Goal: Task Accomplishment & Management: Use online tool/utility

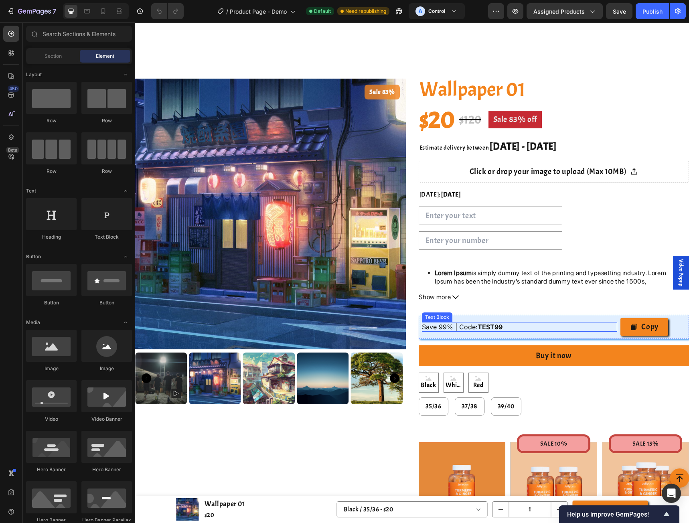
scroll to position [428, 0]
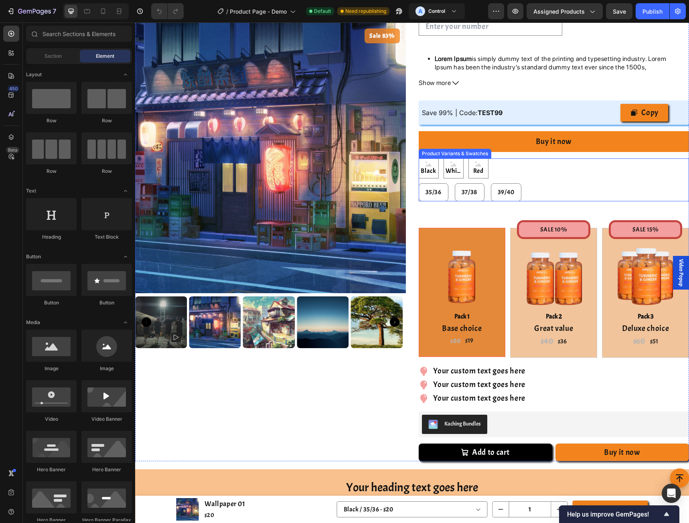
drag, startPoint x: 513, startPoint y: 165, endPoint x: 392, endPoint y: 199, distance: 125.8
click at [513, 165] on div "Black Black Black White White White Red Red Red" at bounding box center [554, 168] width 271 height 20
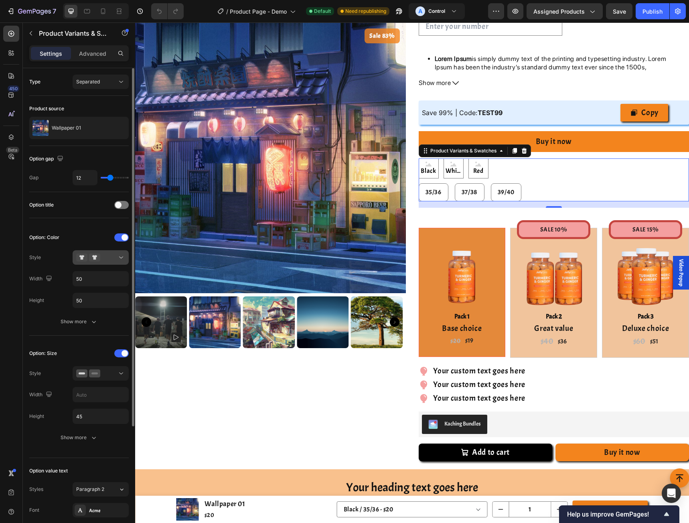
click at [112, 261] on div at bounding box center [100, 257] width 49 height 8
click at [81, 433] on button "Show more" at bounding box center [78, 437] width 99 height 14
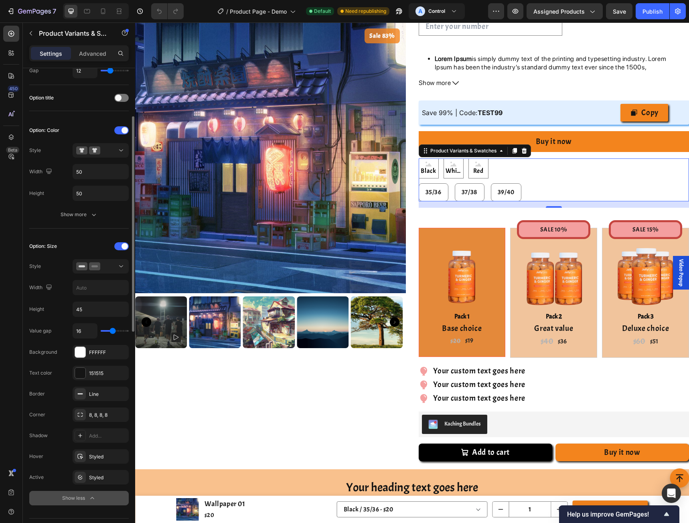
click at [71, 493] on button "Show less" at bounding box center [78, 498] width 99 height 14
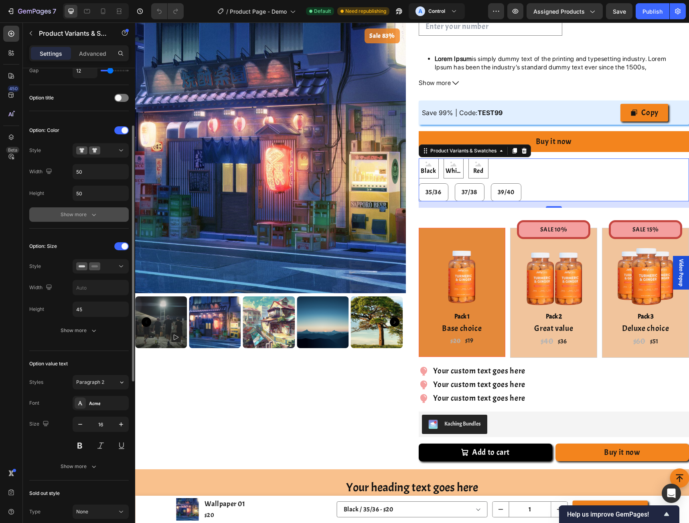
click at [80, 217] on div "Show more" at bounding box center [79, 215] width 37 height 8
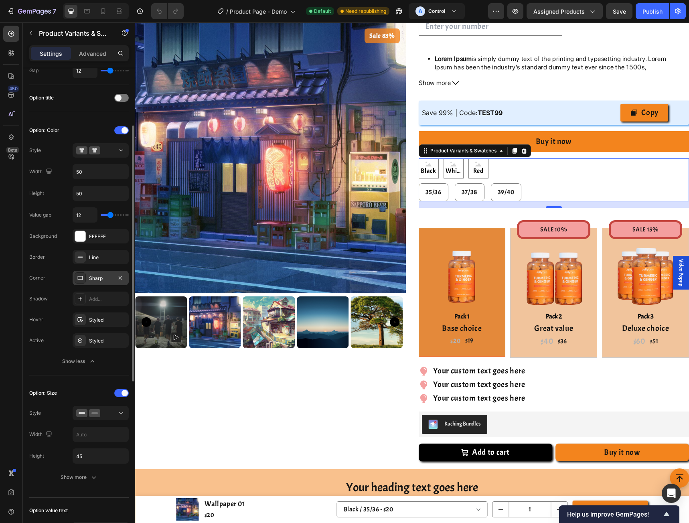
click at [92, 282] on div "Sharp" at bounding box center [100, 278] width 23 height 7
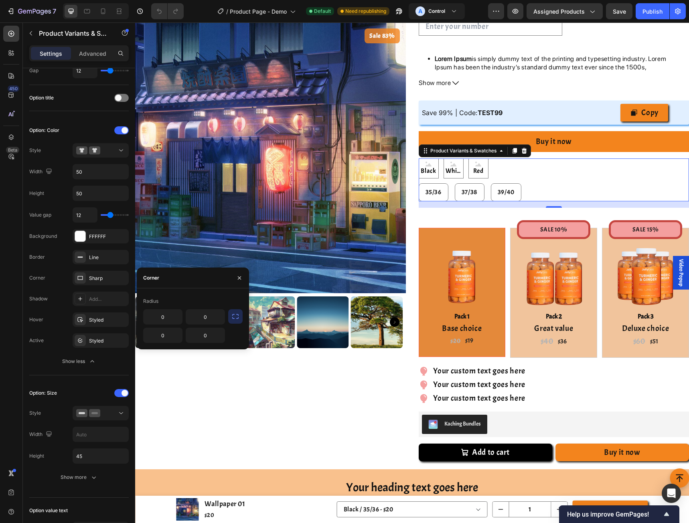
click at [233, 320] on icon "button" at bounding box center [235, 316] width 8 height 8
click at [217, 320] on icon "button" at bounding box center [217, 317] width 8 height 8
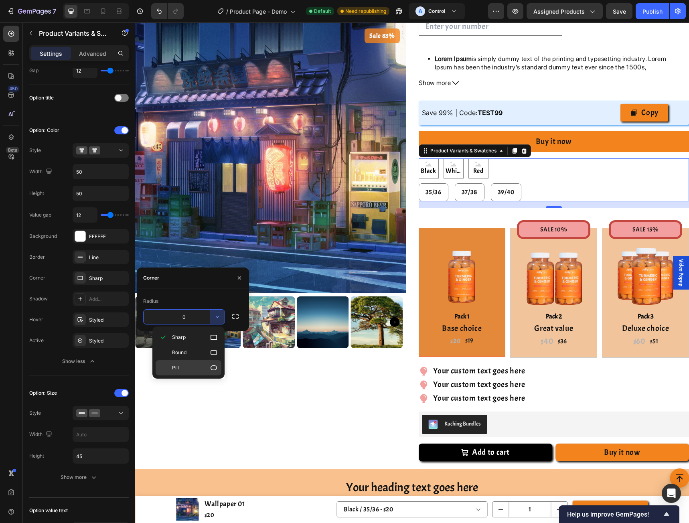
click at [208, 370] on p "Pill" at bounding box center [195, 368] width 46 height 8
type input "9999"
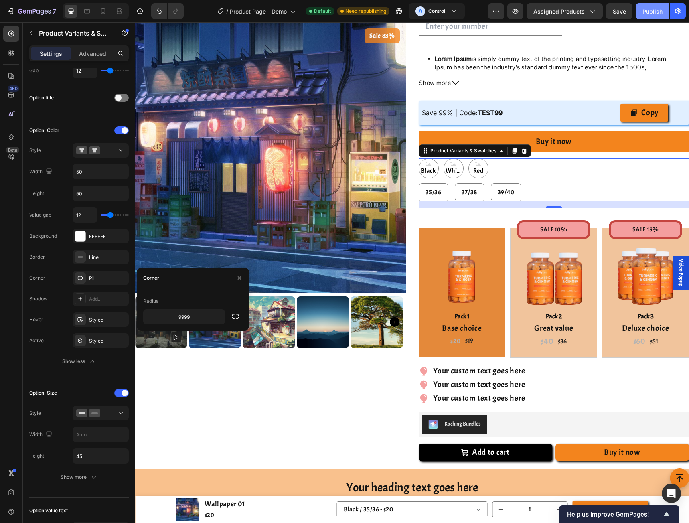
drag, startPoint x: 646, startPoint y: 14, endPoint x: 213, endPoint y: 212, distance: 476.5
click at [646, 14] on div "Publish" at bounding box center [653, 11] width 20 height 8
click at [19, 357] on div "450 Beta" at bounding box center [11, 246] width 16 height 440
click at [388, 14] on icon "button" at bounding box center [388, 13] width 2 height 2
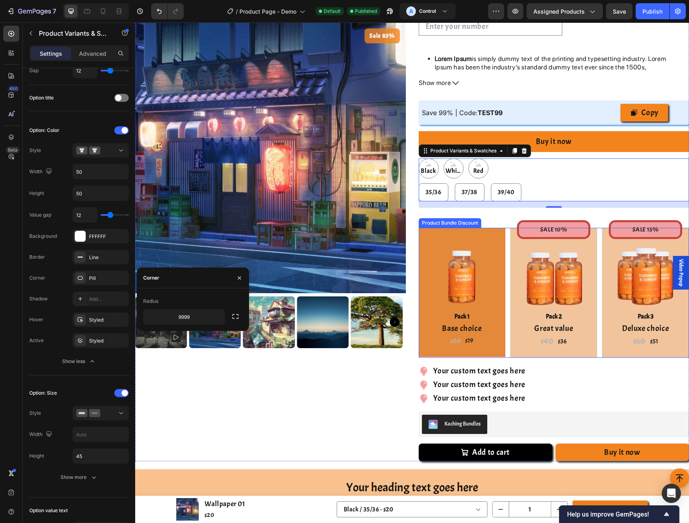
click at [436, 223] on div "Product Bundle Discount" at bounding box center [449, 222] width 59 height 7
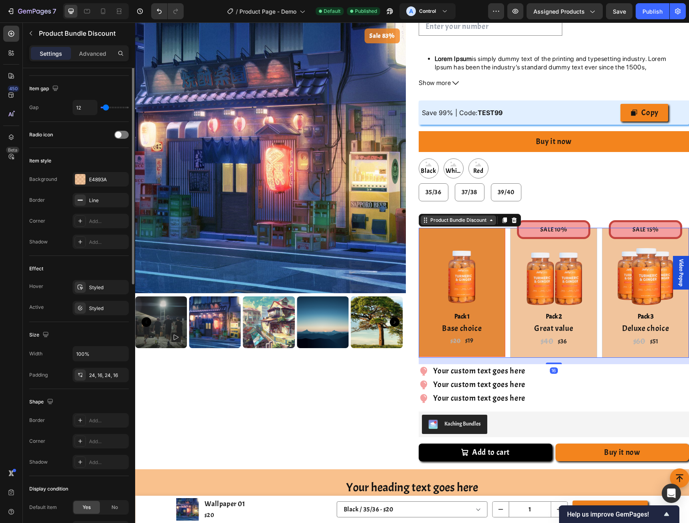
scroll to position [0, 0]
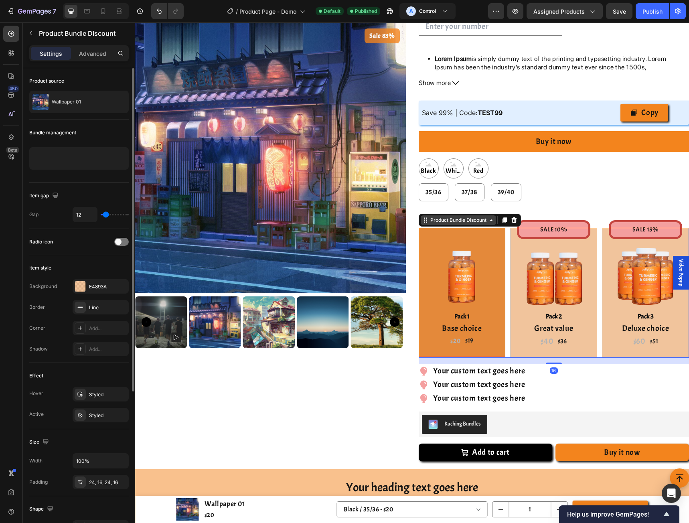
click at [436, 223] on div "Product Bundle Discount" at bounding box center [458, 220] width 59 height 7
click at [438, 219] on div "Product Bundle Discount" at bounding box center [458, 220] width 59 height 7
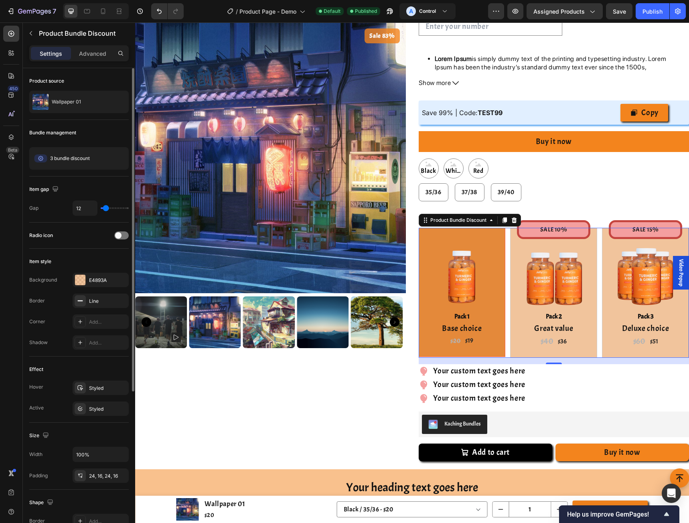
scroll to position [107, 0]
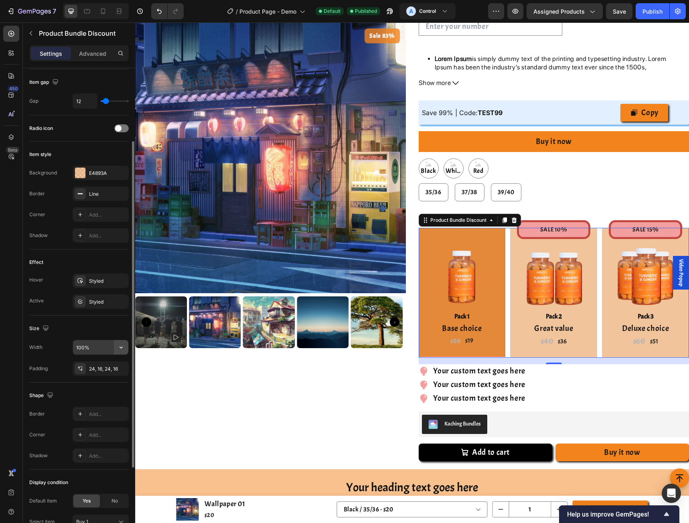
click at [122, 348] on icon "button" at bounding box center [121, 348] width 3 height 2
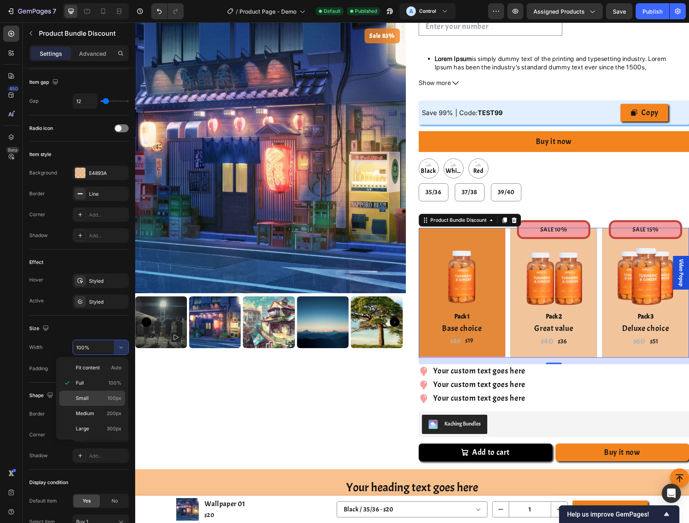
click at [98, 397] on p "Small 100px" at bounding box center [99, 398] width 46 height 7
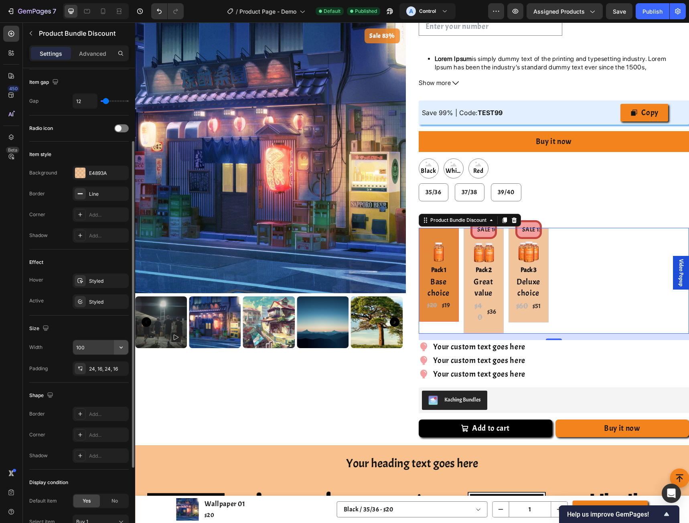
click at [120, 349] on icon "button" at bounding box center [121, 347] width 8 height 8
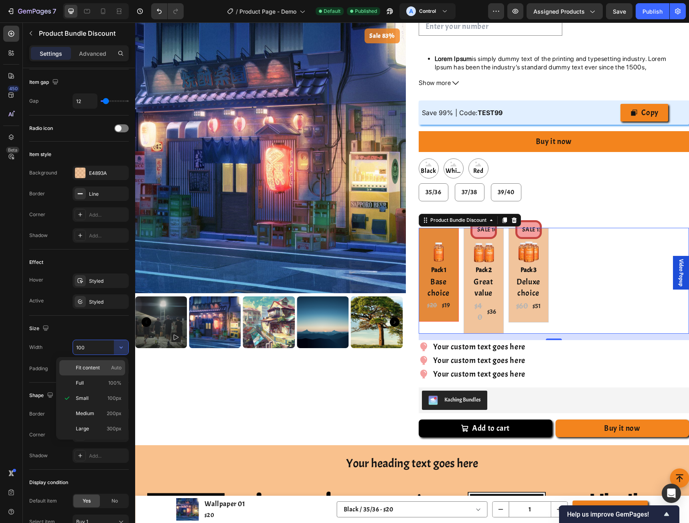
click at [106, 370] on p "Fit content Auto" at bounding box center [99, 367] width 46 height 7
type input "Auto"
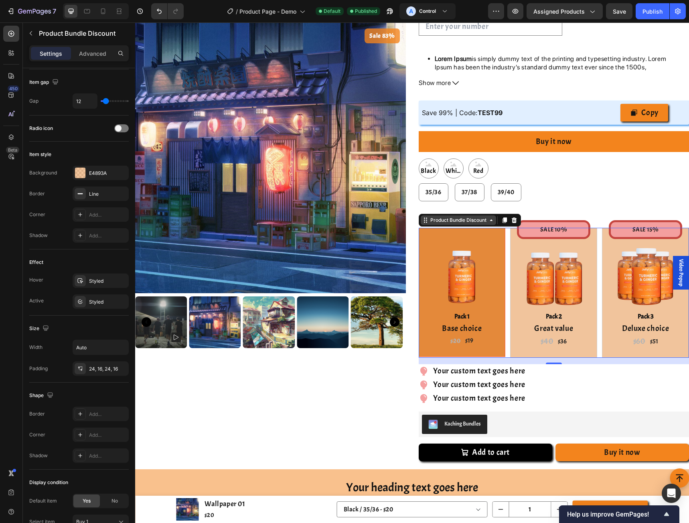
click at [422, 221] on icon at bounding box center [425, 220] width 6 height 6
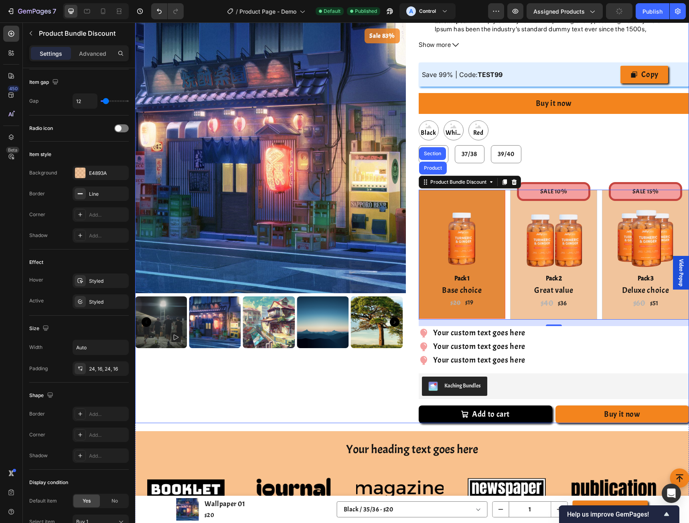
scroll to position [428, 0]
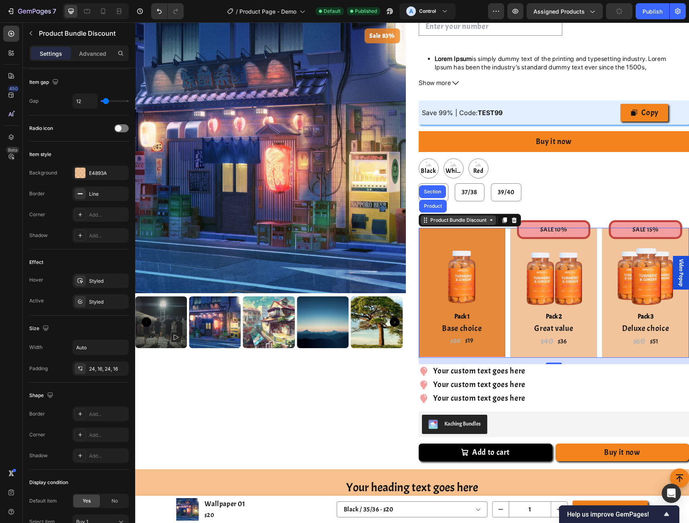
click at [447, 221] on div "Product Bundle Discount" at bounding box center [458, 220] width 59 height 7
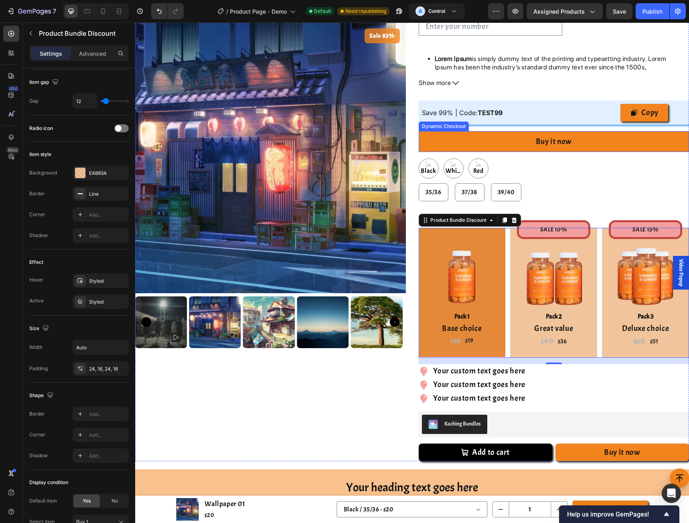
click at [436, 129] on div "Dynamic Checkout" at bounding box center [444, 127] width 50 height 10
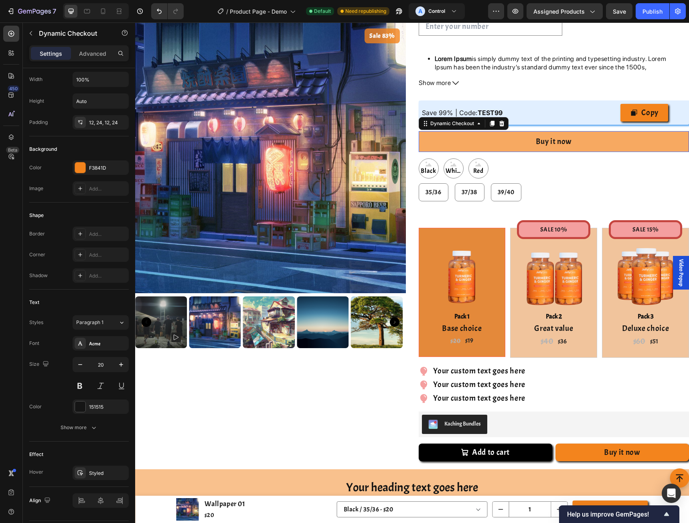
scroll to position [0, 0]
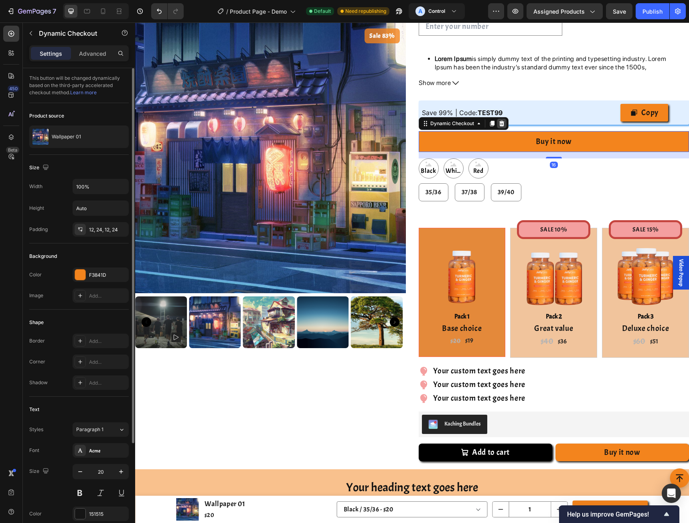
click at [499, 122] on icon at bounding box center [502, 123] width 6 height 6
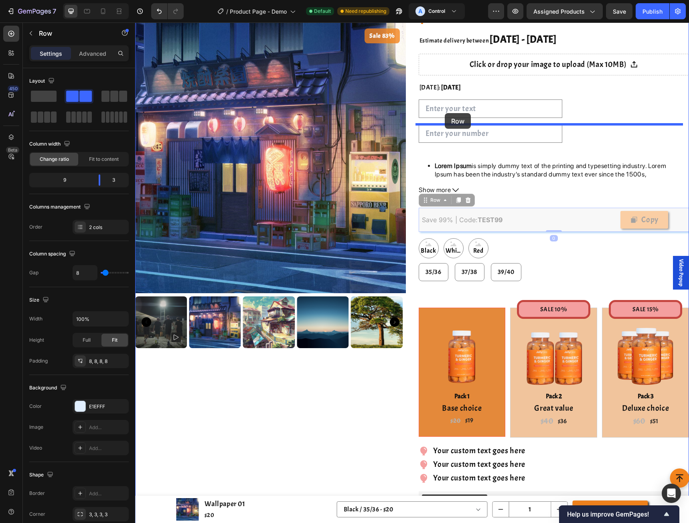
scroll to position [214, 0]
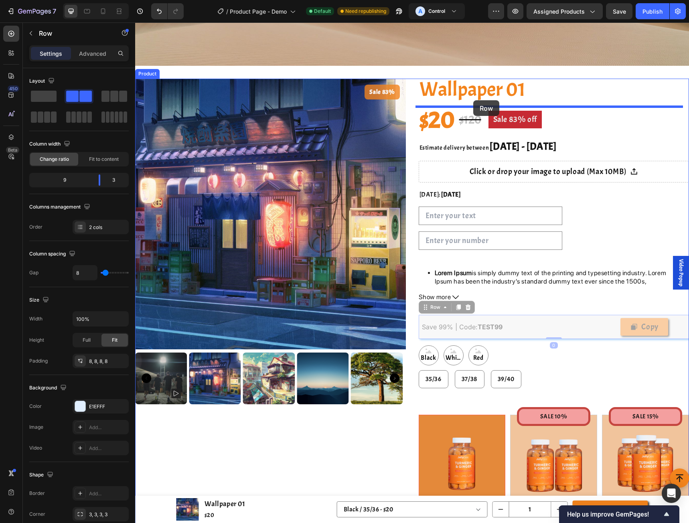
drag, startPoint x: 425, startPoint y: 202, endPoint x: 473, endPoint y: 100, distance: 112.7
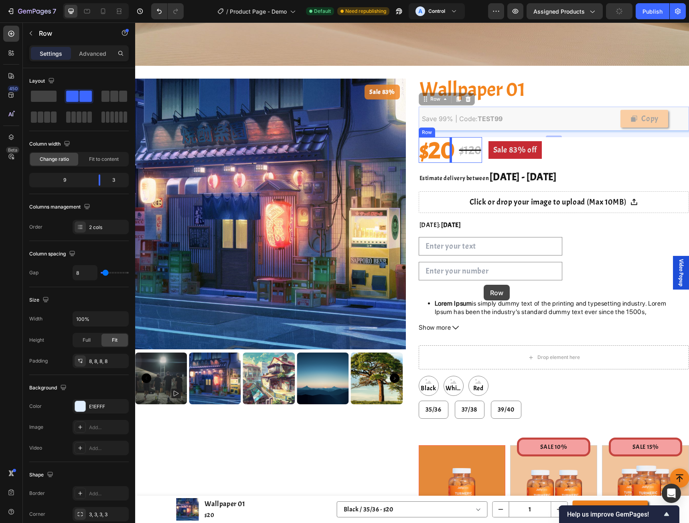
scroll to position [428, 0]
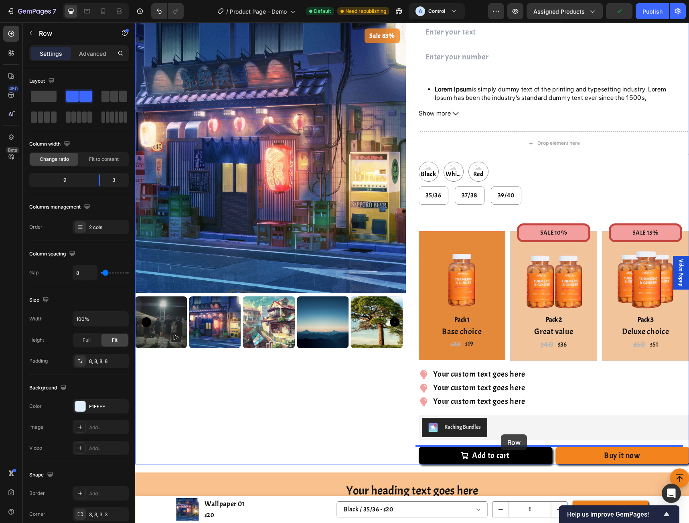
drag, startPoint x: 426, startPoint y: 101, endPoint x: 501, endPoint y: 434, distance: 342.1
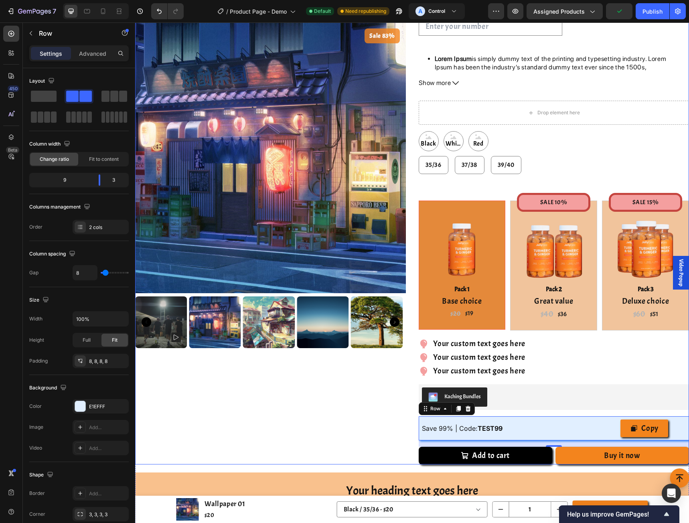
click at [315, 416] on div "Sale 83% Product Badge Product Images" at bounding box center [270, 164] width 271 height 600
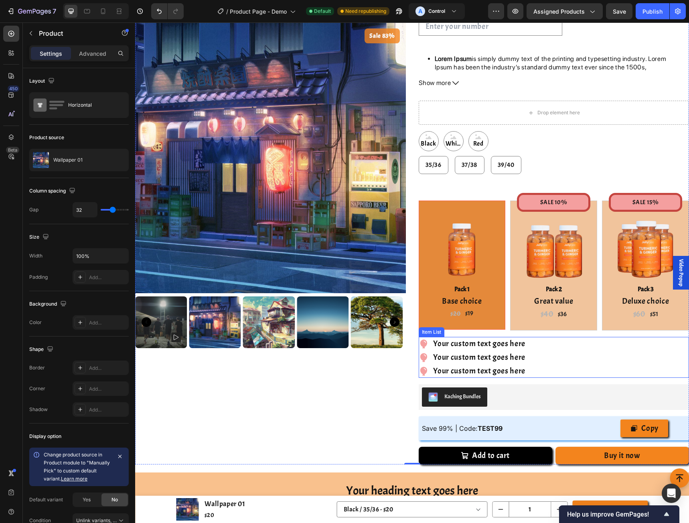
click at [557, 361] on div "Your custom text goes here Your custom text goes here Your custom text goes here" at bounding box center [554, 357] width 271 height 41
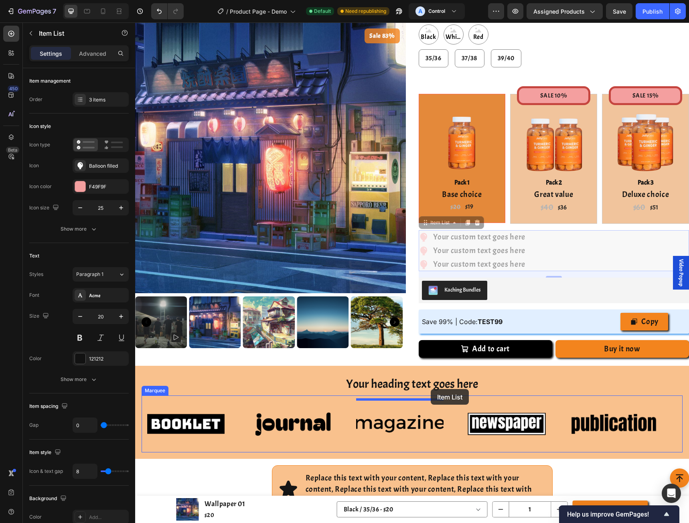
scroll to position [749, 0]
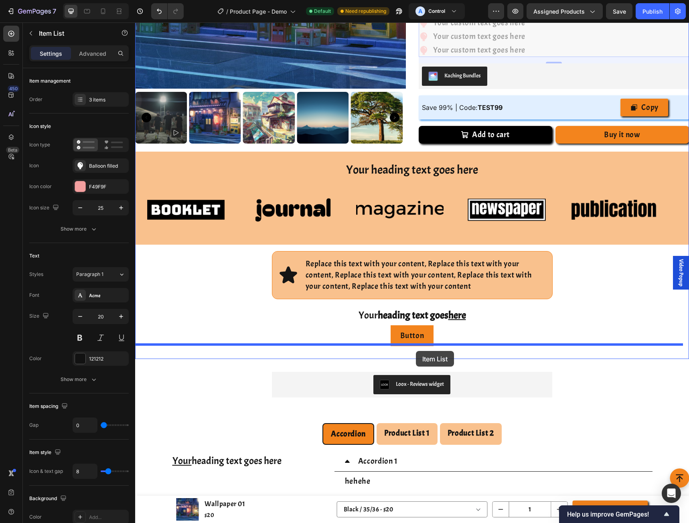
drag, startPoint x: 422, startPoint y: 330, endPoint x: 416, endPoint y: 351, distance: 21.6
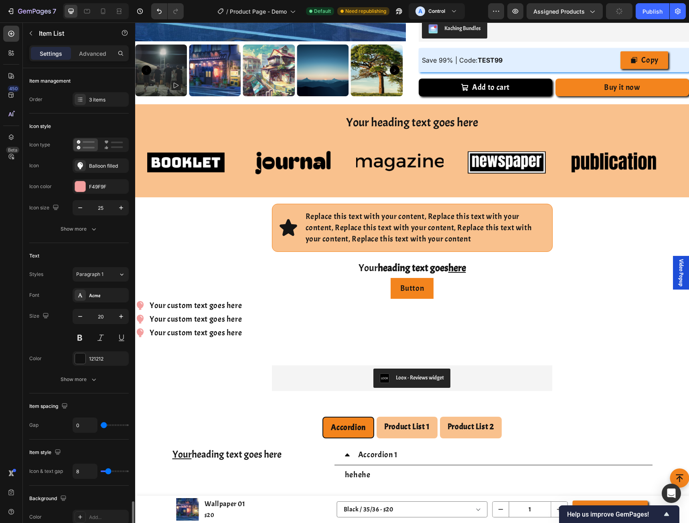
scroll to position [263, 0]
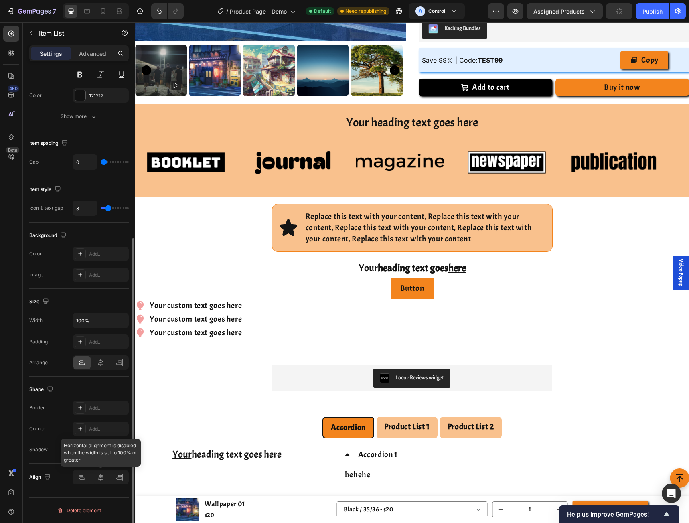
click at [101, 478] on div at bounding box center [101, 477] width 56 height 14
click at [276, 314] on div "Your custom text goes here Your custom text goes here Your custom text goes here" at bounding box center [412, 319] width 554 height 41
click at [159, 301] on div "Your custom text goes here" at bounding box center [195, 306] width 95 height 14
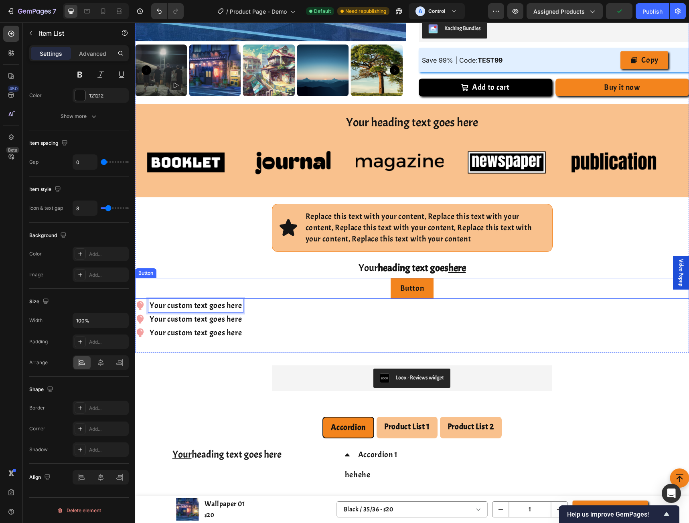
click at [165, 285] on div "Button Button" at bounding box center [412, 288] width 554 height 21
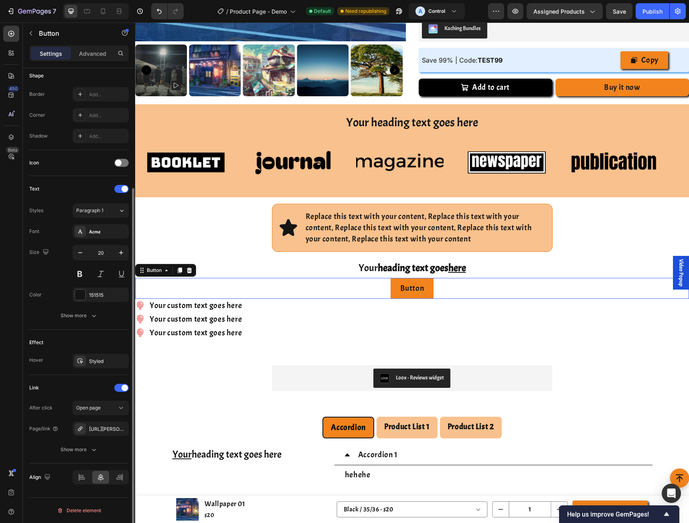
scroll to position [0, 0]
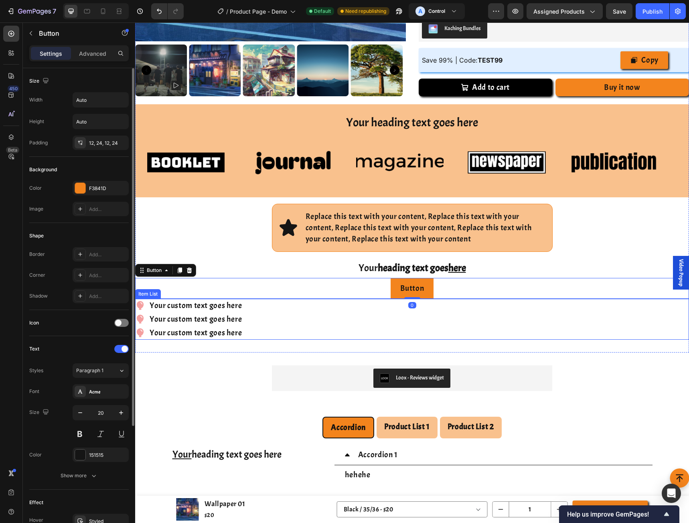
click at [272, 311] on div "Your custom text goes here Your custom text goes here Your custom text goes here" at bounding box center [412, 319] width 554 height 41
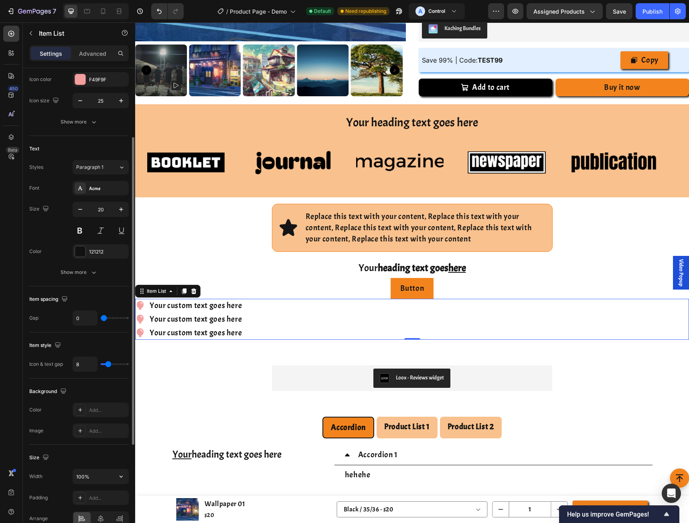
scroll to position [214, 0]
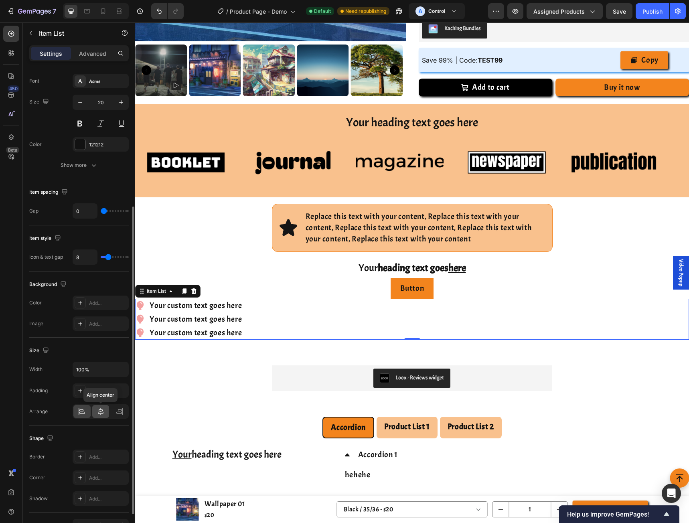
click at [99, 412] on icon at bounding box center [101, 411] width 6 height 7
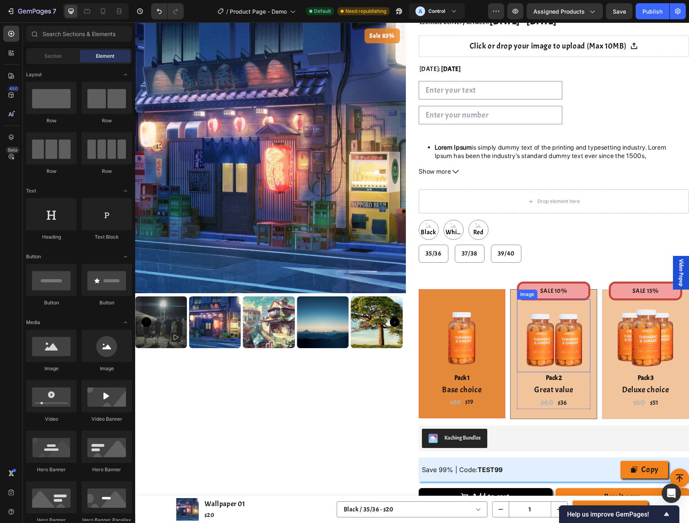
scroll to position [321, 0]
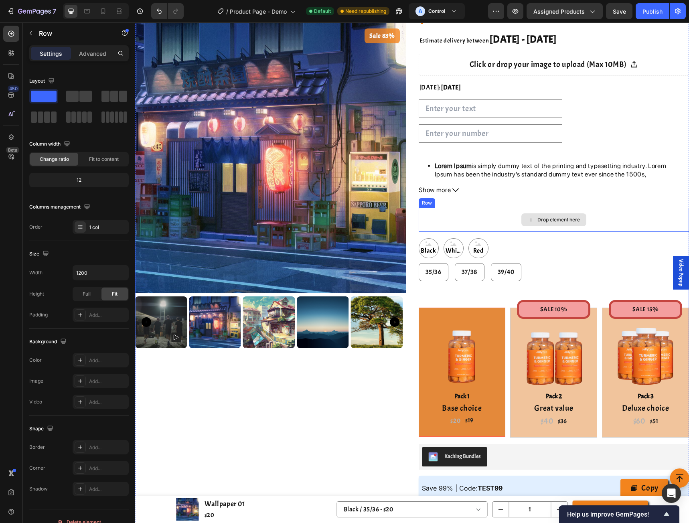
click at [591, 219] on div "Drop element here" at bounding box center [554, 220] width 271 height 24
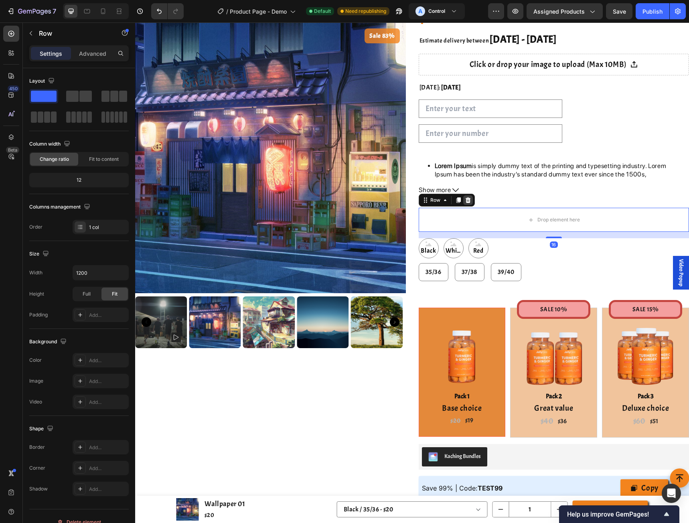
click at [469, 202] on div at bounding box center [468, 200] width 10 height 10
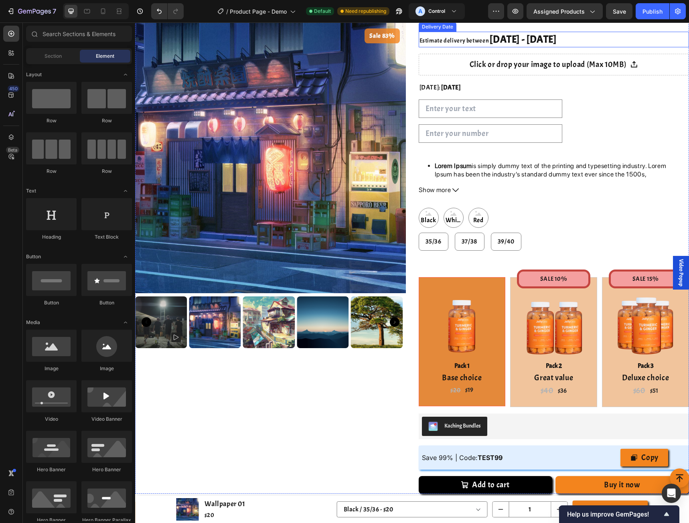
scroll to position [214, 0]
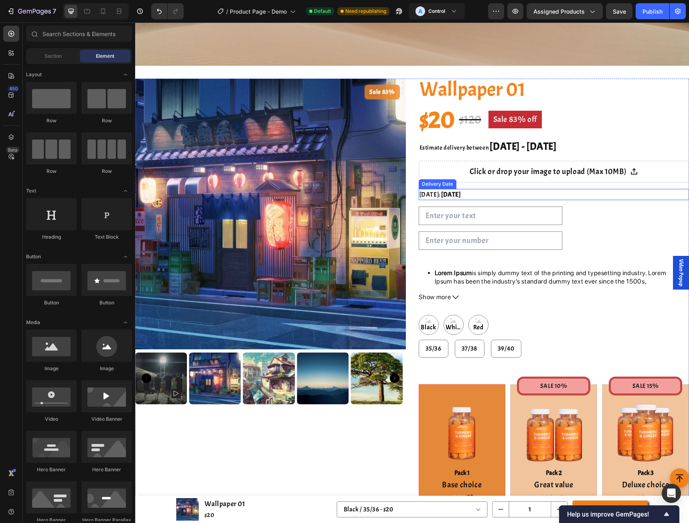
click at [480, 191] on div "[DATE]: [DATE]" at bounding box center [554, 194] width 271 height 11
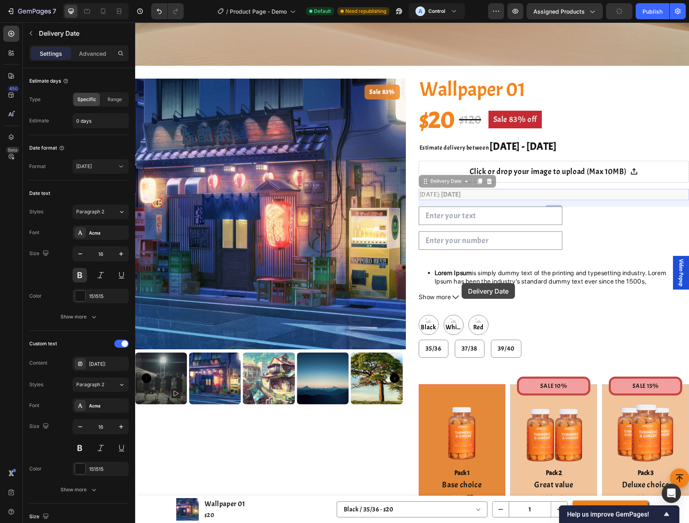
scroll to position [428, 0]
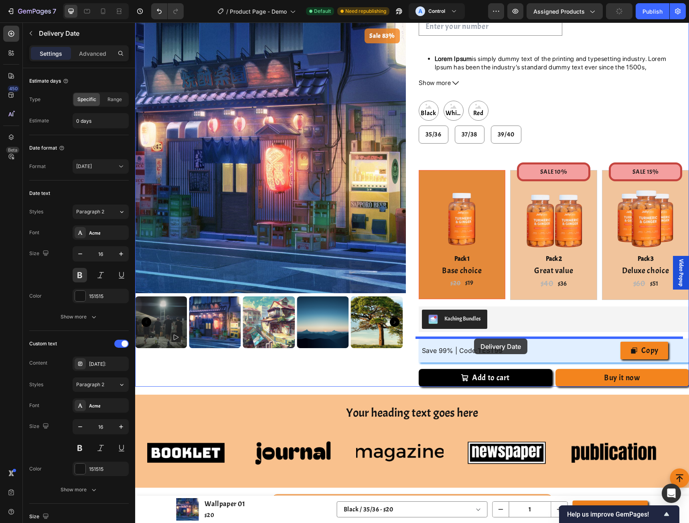
drag, startPoint x: 427, startPoint y: 182, endPoint x: 474, endPoint y: 339, distance: 163.7
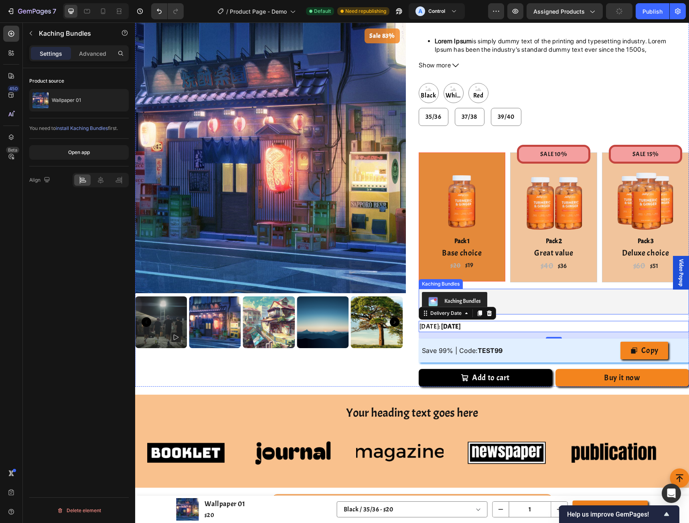
click at [514, 304] on div "Kaching Bundles" at bounding box center [554, 301] width 264 height 19
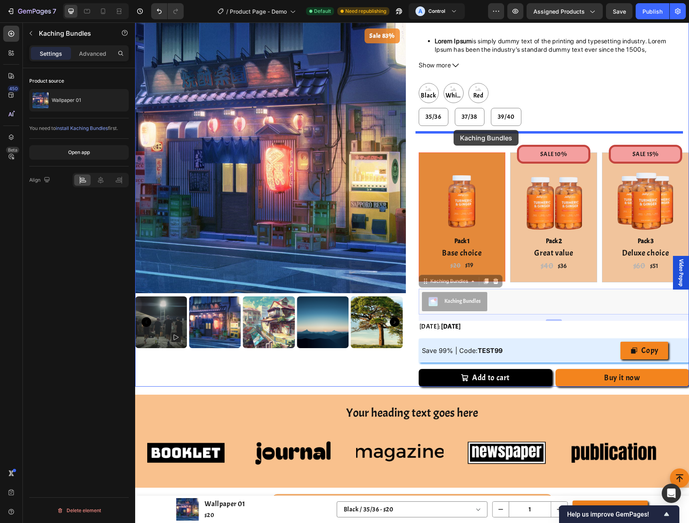
drag, startPoint x: 423, startPoint y: 282, endPoint x: 454, endPoint y: 130, distance: 155.5
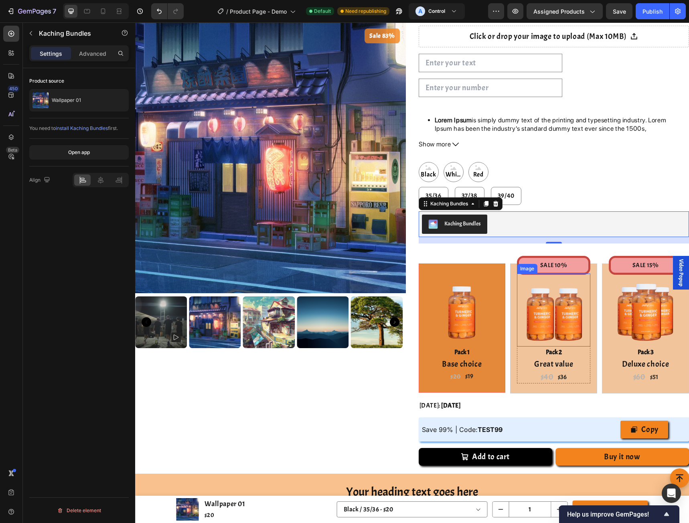
scroll to position [321, 0]
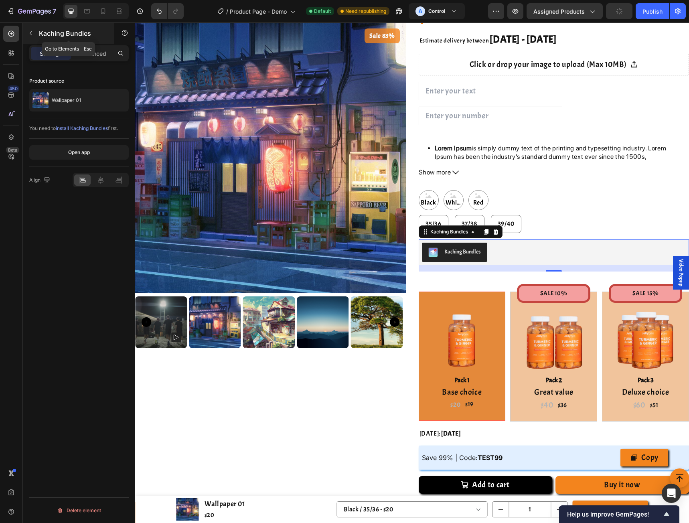
click at [33, 32] on icon "button" at bounding box center [31, 33] width 6 height 6
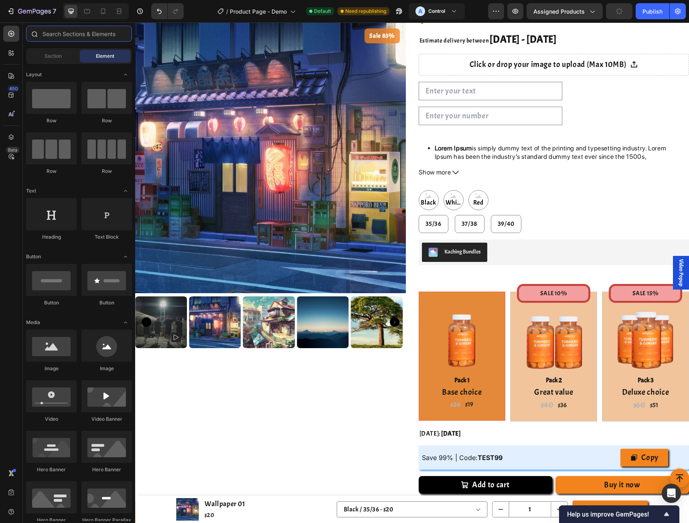
click at [92, 36] on input "text" at bounding box center [79, 34] width 106 height 16
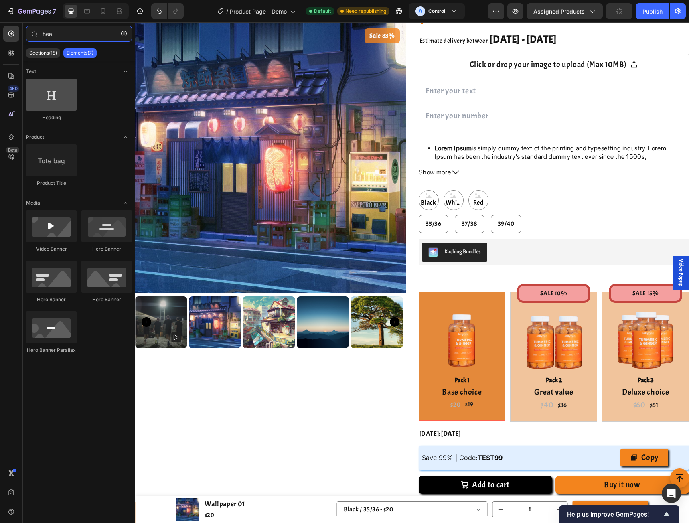
type input "hea"
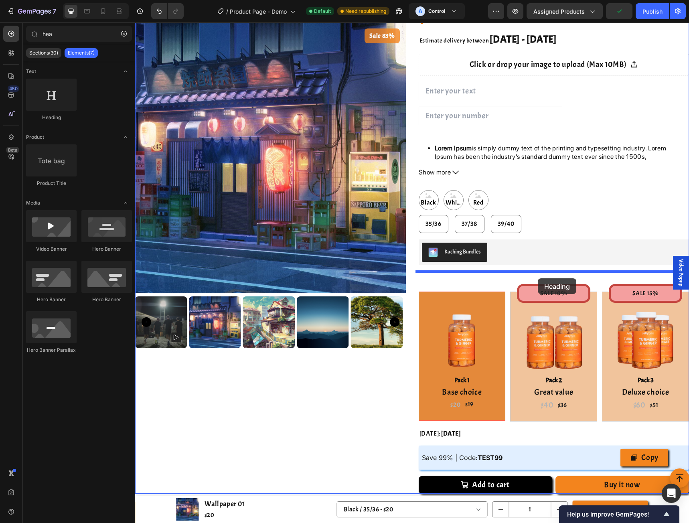
drag, startPoint x: 197, startPoint y: 110, endPoint x: 538, endPoint y: 278, distance: 379.7
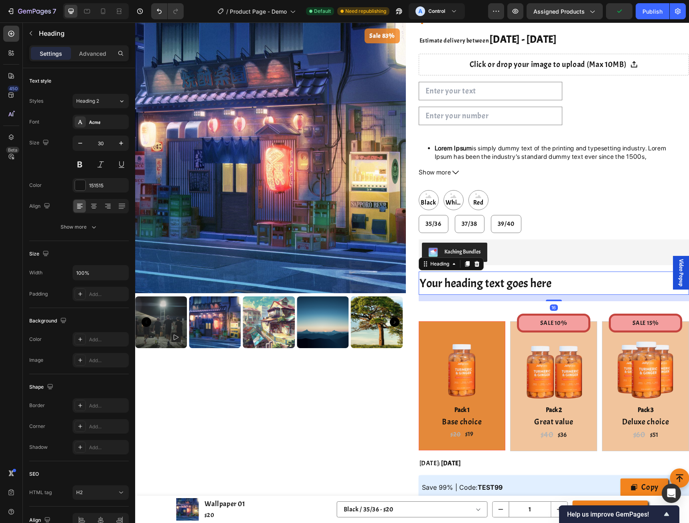
click at [543, 285] on h2 "Your heading text goes here" at bounding box center [554, 283] width 271 height 23
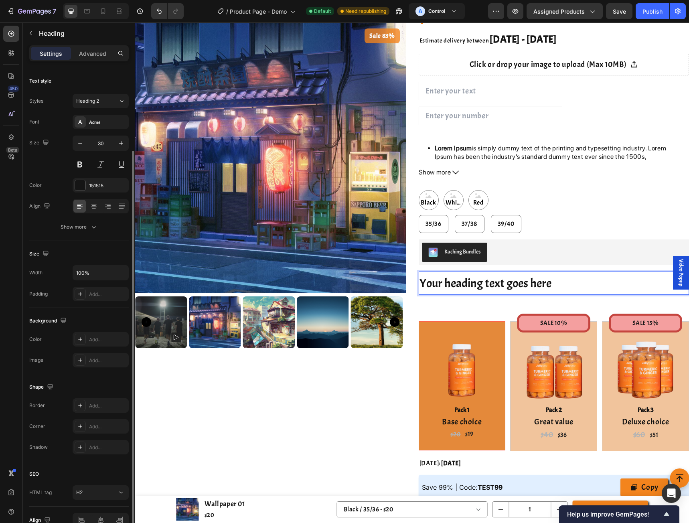
scroll to position [43, 0]
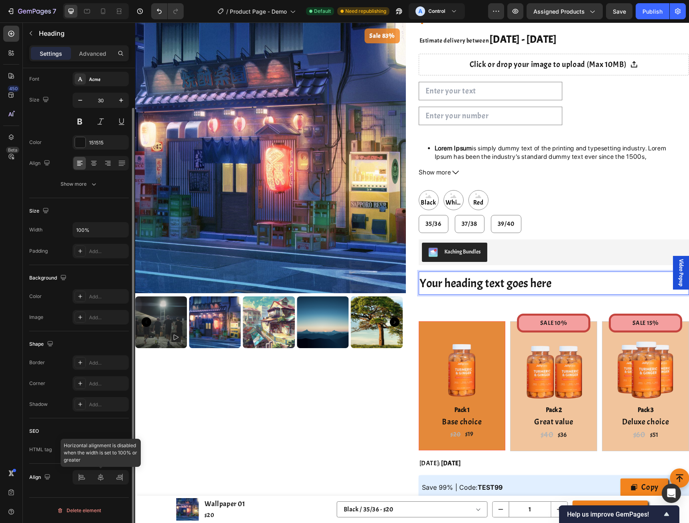
click at [104, 484] on div at bounding box center [101, 477] width 56 height 14
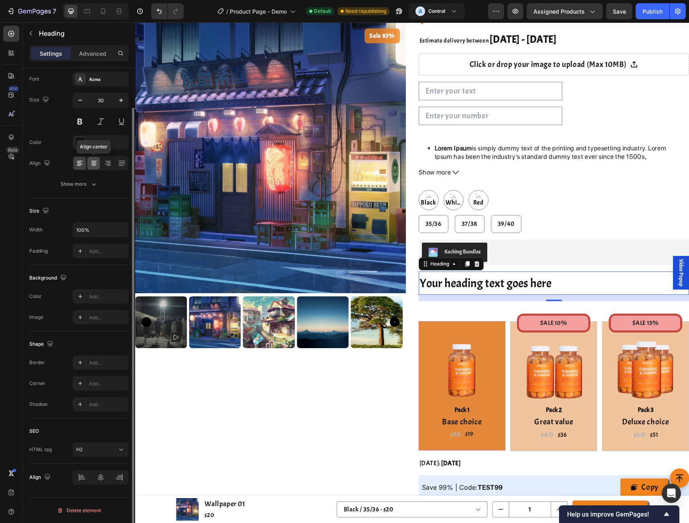
drag, startPoint x: 96, startPoint y: 165, endPoint x: 126, endPoint y: 192, distance: 40.0
click at [96, 165] on icon at bounding box center [94, 163] width 8 height 8
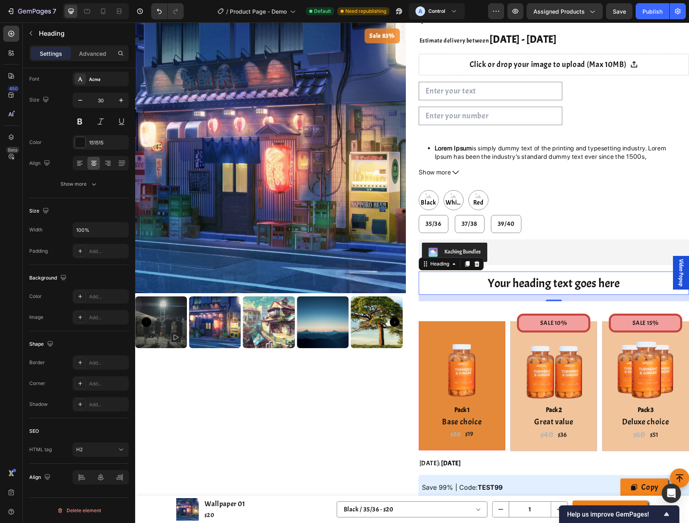
click at [527, 279] on p "Your heading text goes here" at bounding box center [554, 283] width 269 height 22
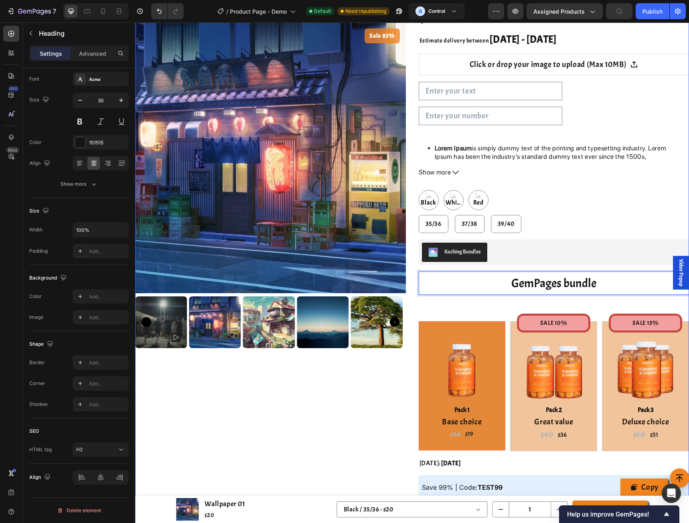
click at [290, 399] on div "Sale 83% Product Badge Product Images" at bounding box center [270, 248] width 271 height 552
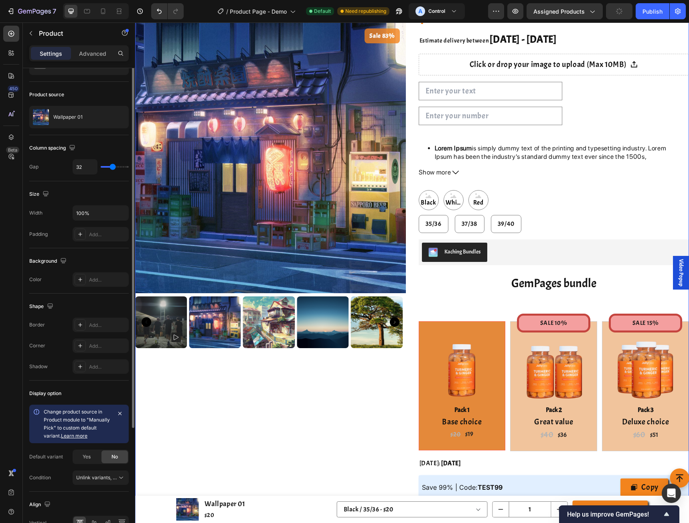
scroll to position [0, 0]
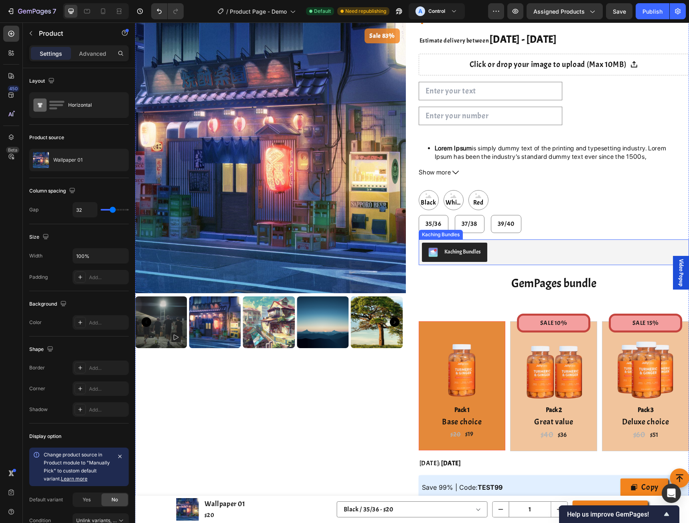
click at [558, 256] on div "Kaching Bundles" at bounding box center [554, 252] width 264 height 19
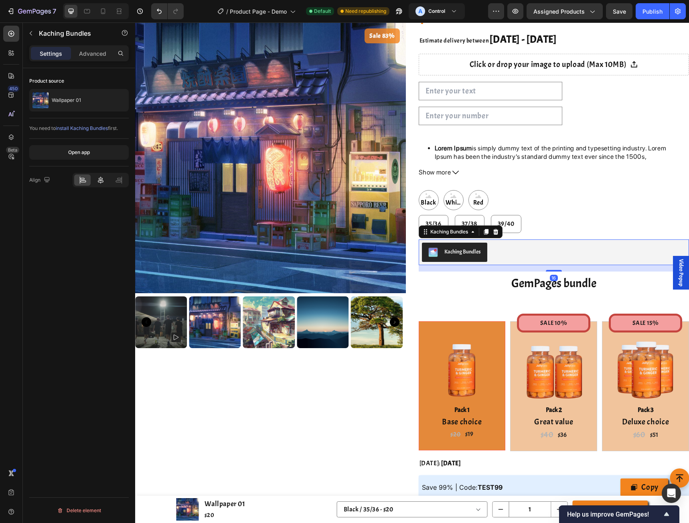
click at [98, 179] on icon at bounding box center [101, 180] width 8 height 8
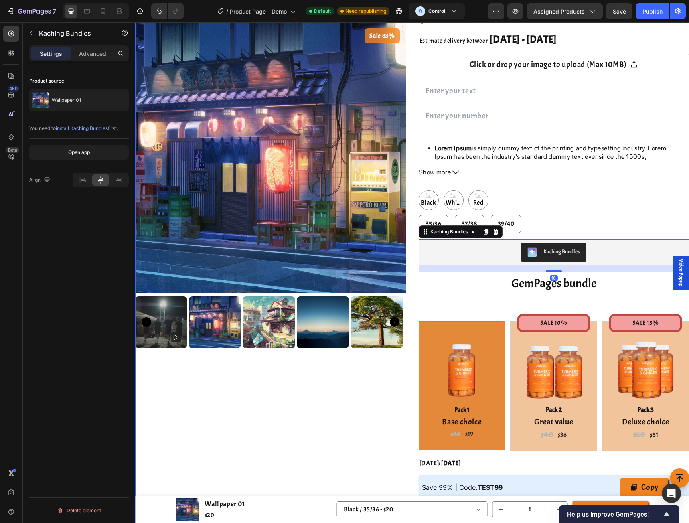
click at [321, 428] on div "Sale 83% Product Badge Product Images" at bounding box center [270, 248] width 271 height 552
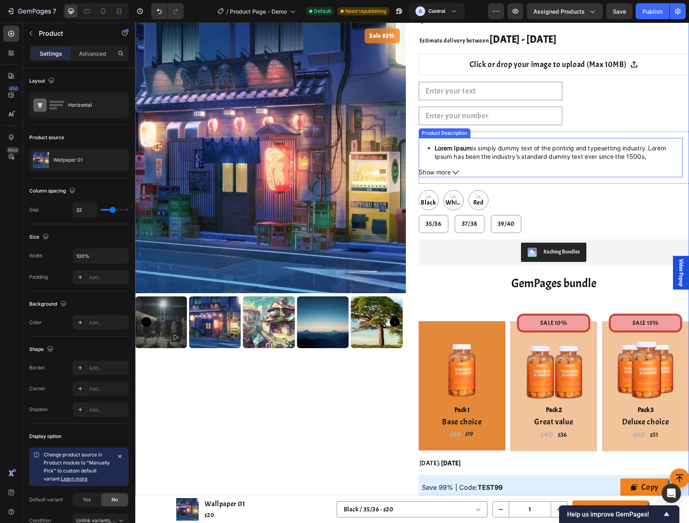
click at [537, 154] on span "is simply dummy text of the printing and typesetting industry. Lorem Ipsum has …" at bounding box center [551, 152] width 232 height 16
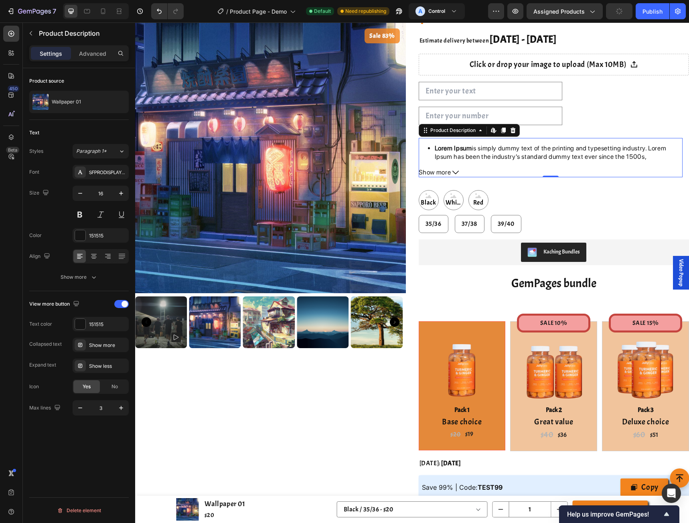
click at [556, 156] on span "is simply dummy text of the printing and typesetting industry. Lorem Ipsum has …" at bounding box center [551, 152] width 232 height 16
click at [299, 422] on div "Sale 83% Product Badge Product Images" at bounding box center [270, 248] width 271 height 552
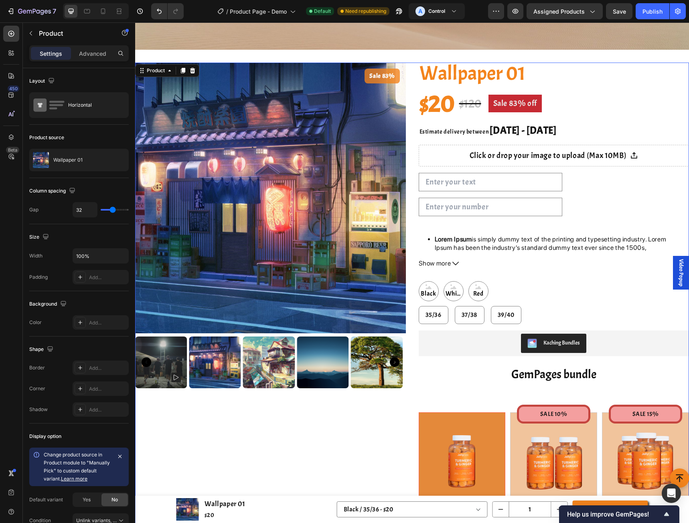
scroll to position [214, 0]
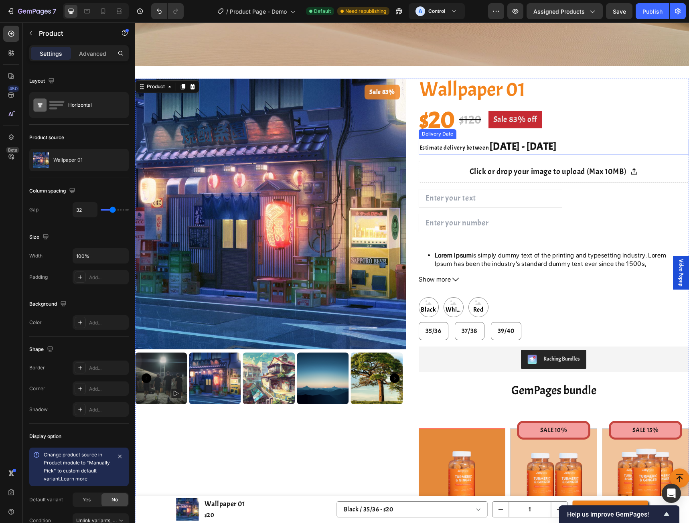
click at [566, 146] on div "Estimate delivery between [DATE] - [DATE]" at bounding box center [554, 147] width 271 height 16
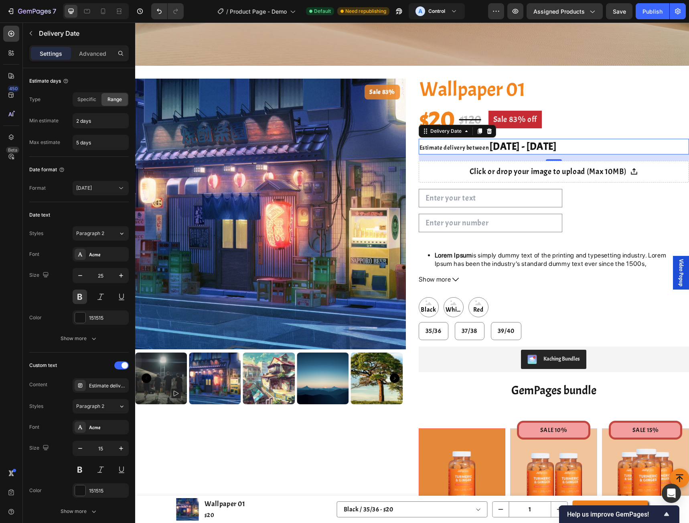
click at [487, 133] on icon at bounding box center [489, 131] width 5 height 6
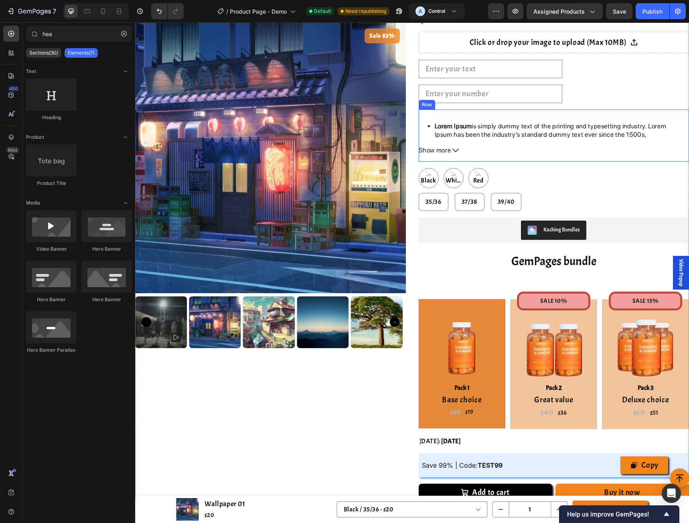
scroll to position [428, 0]
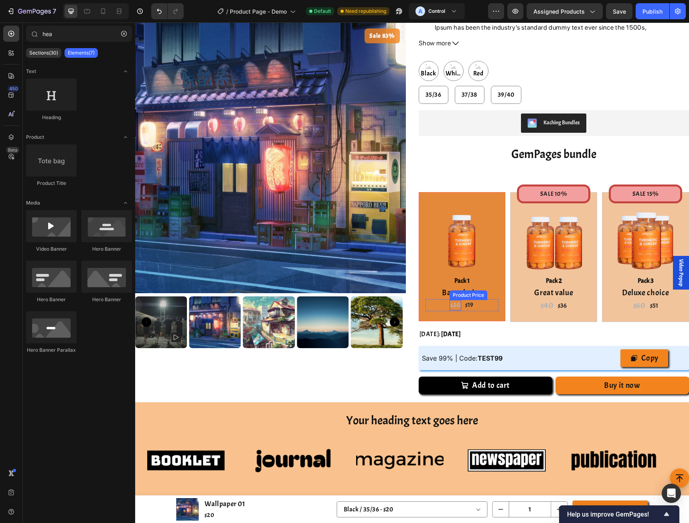
click at [450, 300] on div "$20" at bounding box center [456, 305] width 12 height 10
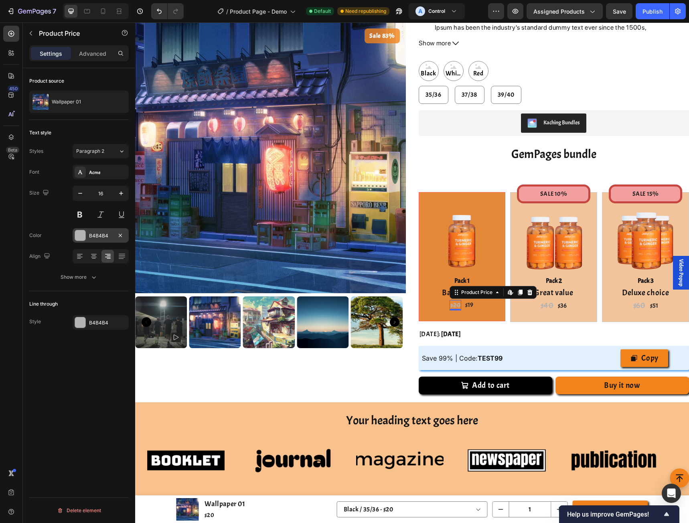
click at [81, 237] on div at bounding box center [80, 235] width 10 height 10
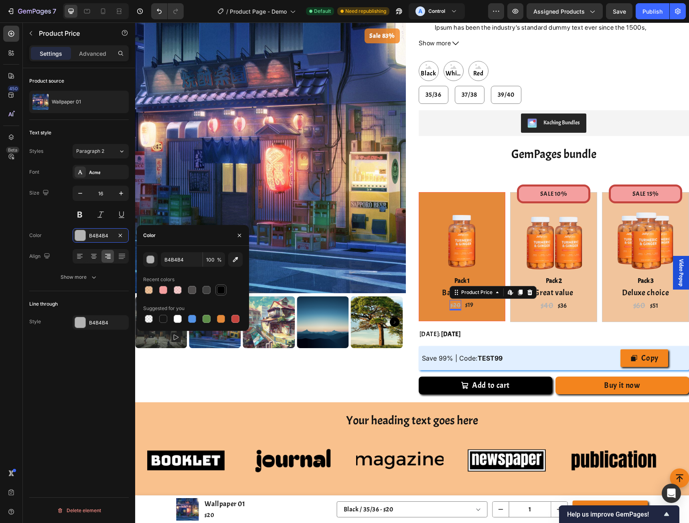
click at [223, 290] on div at bounding box center [221, 290] width 8 height 8
click at [175, 318] on div at bounding box center [178, 319] width 8 height 8
click at [207, 320] on div at bounding box center [207, 319] width 8 height 8
click at [223, 318] on div at bounding box center [221, 319] width 8 height 8
click at [220, 289] on div at bounding box center [221, 290] width 8 height 8
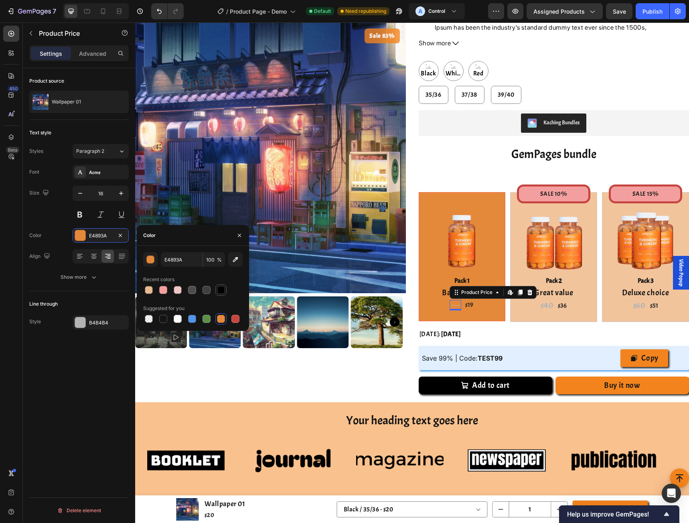
type input "000000"
click at [92, 367] on div "Product source Wallpaper 01 Text style Styles Paragraph 2 Font Acme Size 16 Col…" at bounding box center [79, 307] width 112 height 478
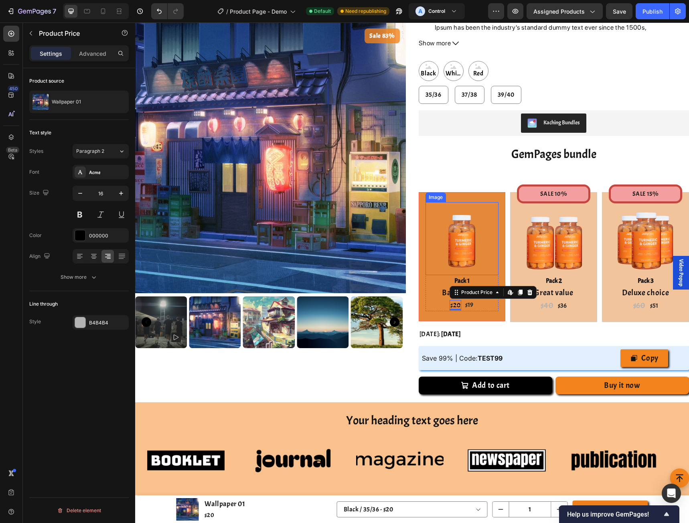
click at [446, 243] on img at bounding box center [462, 238] width 73 height 73
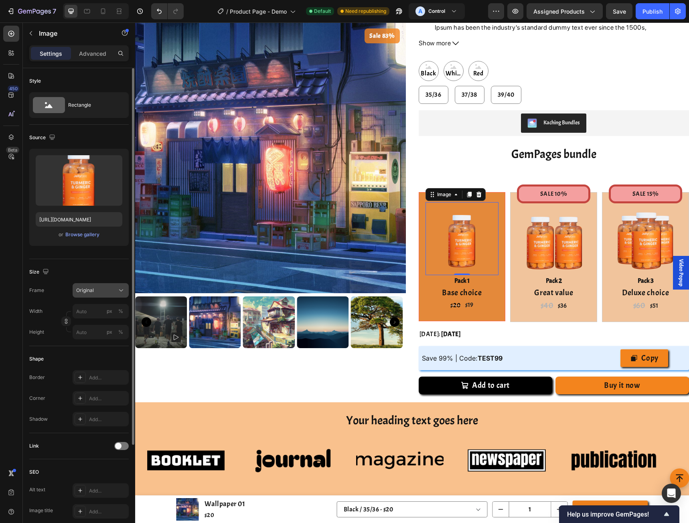
click at [122, 289] on icon at bounding box center [121, 290] width 8 height 8
click at [96, 274] on div "Size" at bounding box center [78, 272] width 99 height 13
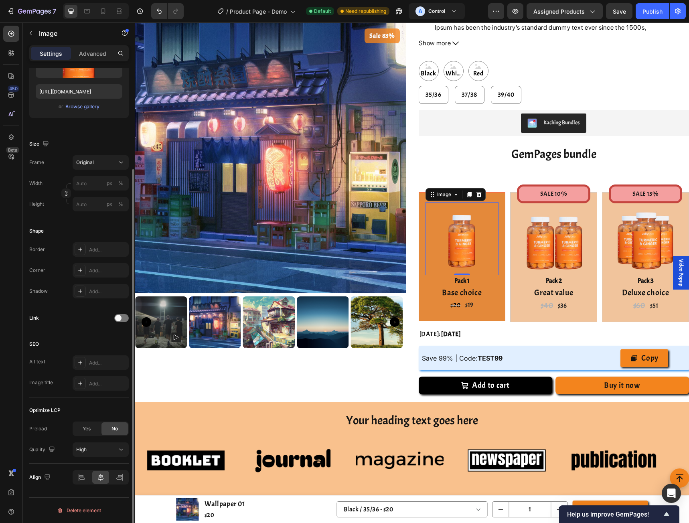
scroll to position [0, 0]
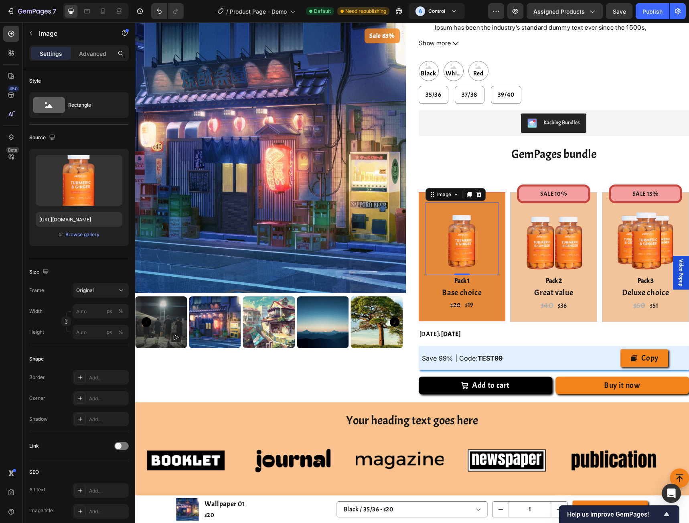
click at [468, 241] on img at bounding box center [462, 238] width 73 height 73
click at [116, 290] on div "Original" at bounding box center [100, 290] width 49 height 8
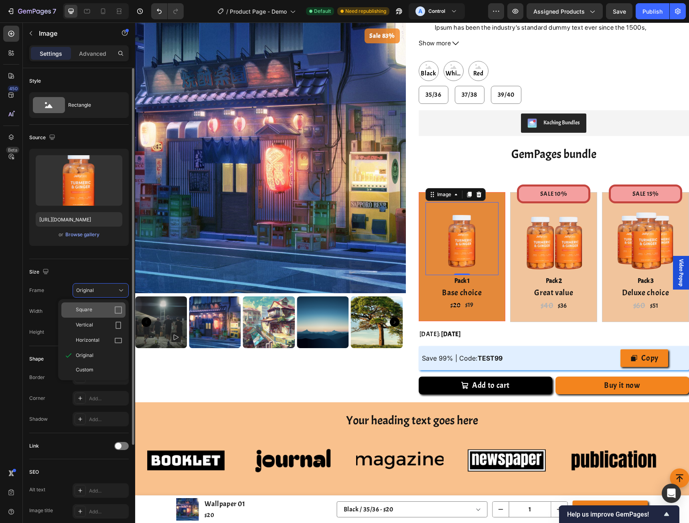
click at [93, 312] on div "Square" at bounding box center [99, 310] width 47 height 8
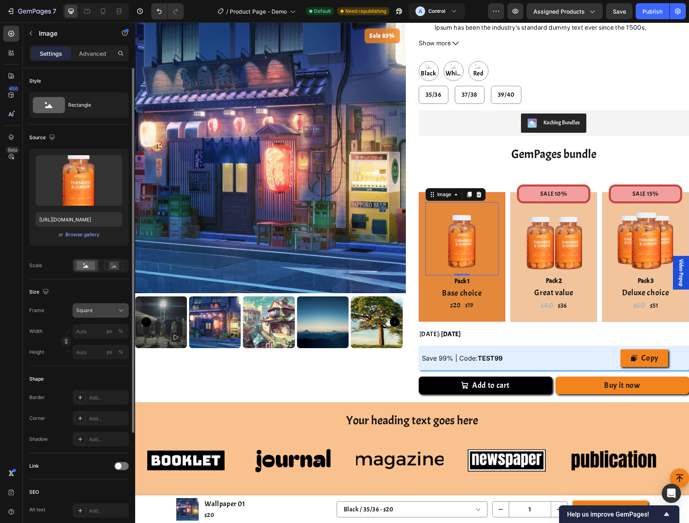
click at [117, 310] on div "Square" at bounding box center [100, 310] width 49 height 8
click at [89, 375] on span "Original" at bounding box center [85, 375] width 18 height 7
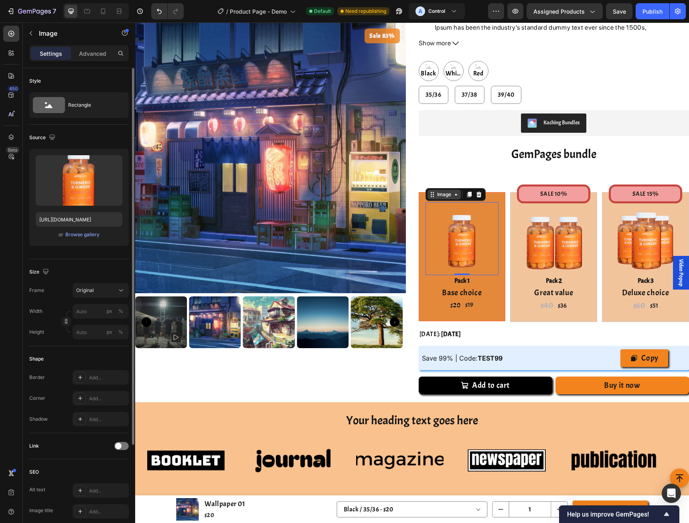
click at [437, 192] on div "Image" at bounding box center [444, 194] width 17 height 7
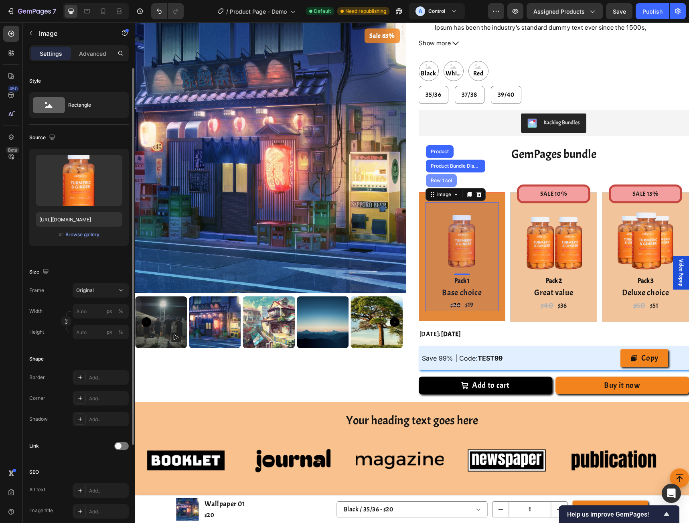
click at [442, 178] on div "Row 1 col" at bounding box center [441, 180] width 24 height 5
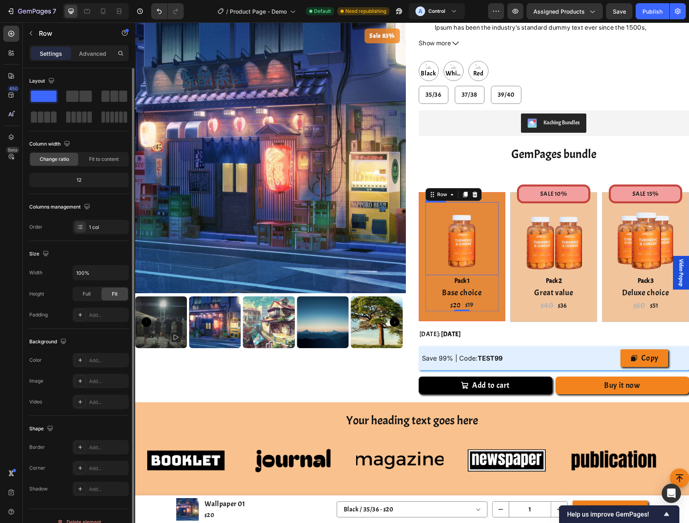
click at [457, 235] on img at bounding box center [462, 238] width 73 height 73
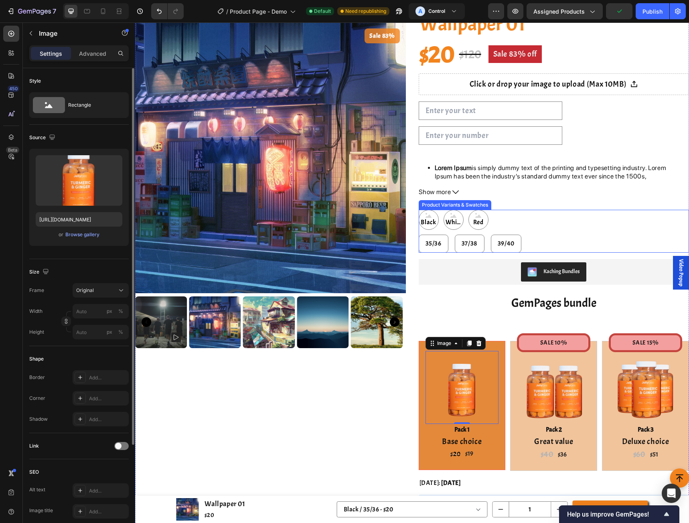
scroll to position [321, 0]
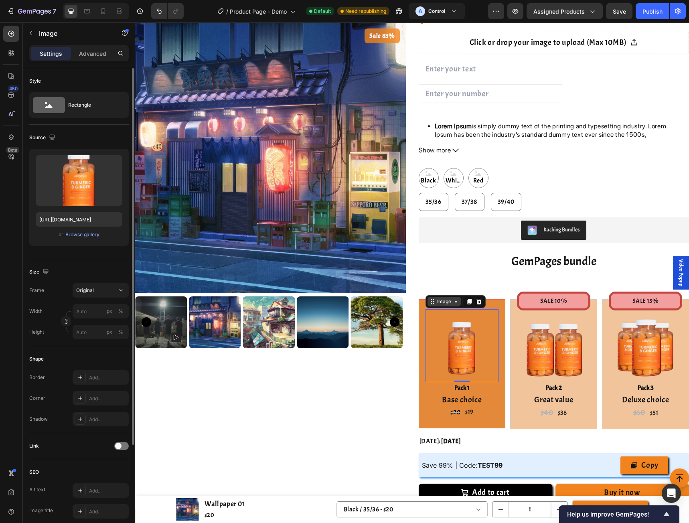
click at [438, 299] on div "Image" at bounding box center [444, 301] width 17 height 7
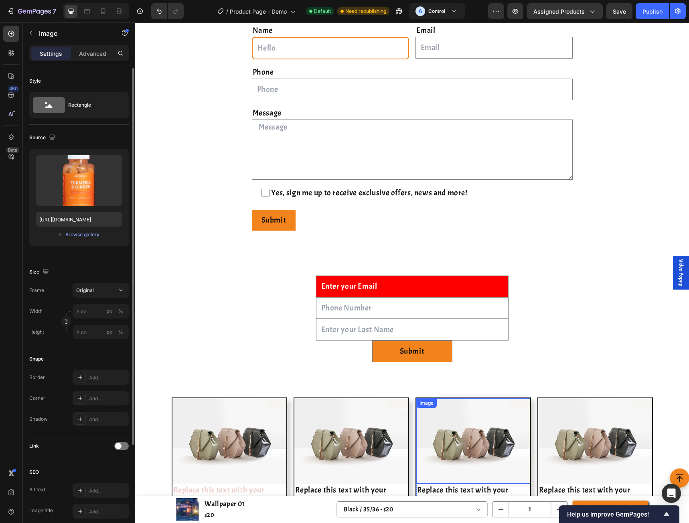
scroll to position [2674, 0]
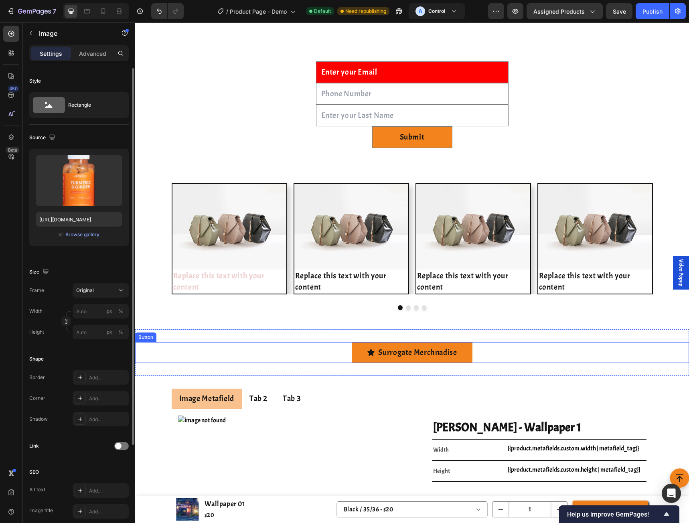
click at [290, 349] on div "Surrogate Merchnadise Button" at bounding box center [412, 352] width 554 height 21
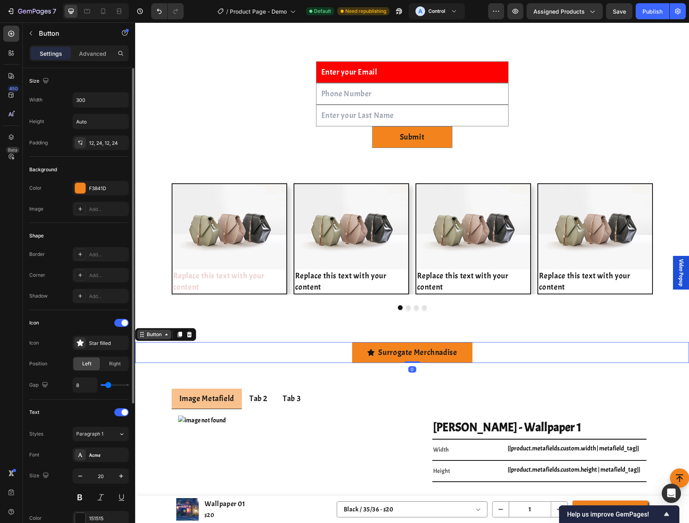
click at [165, 330] on div "Button" at bounding box center [154, 335] width 34 height 10
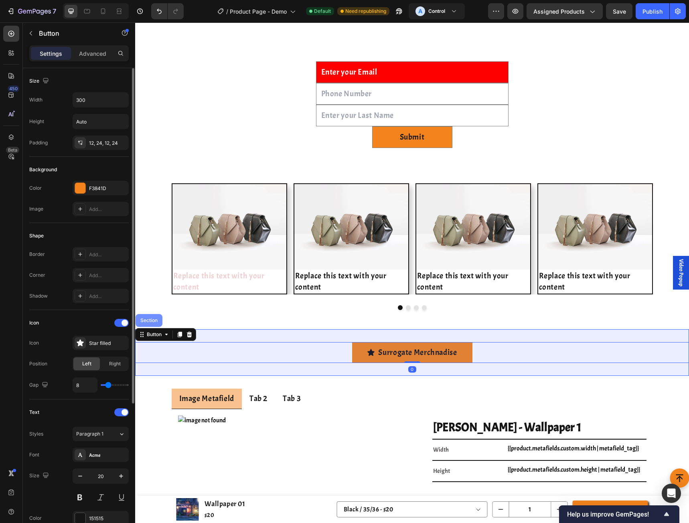
click at [157, 318] on div "Section" at bounding box center [149, 320] width 20 height 5
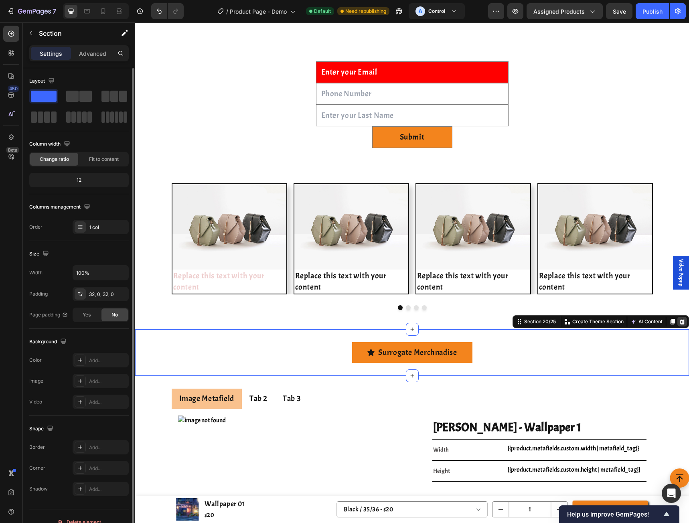
click at [680, 320] on icon at bounding box center [682, 321] width 5 height 6
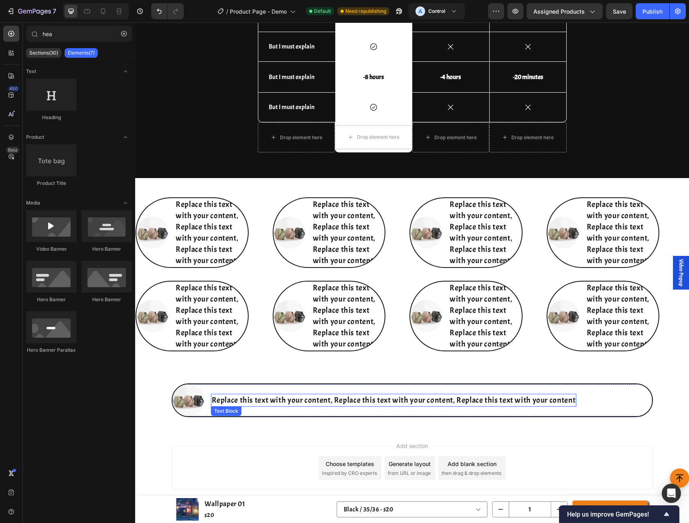
scroll to position [3601, 0]
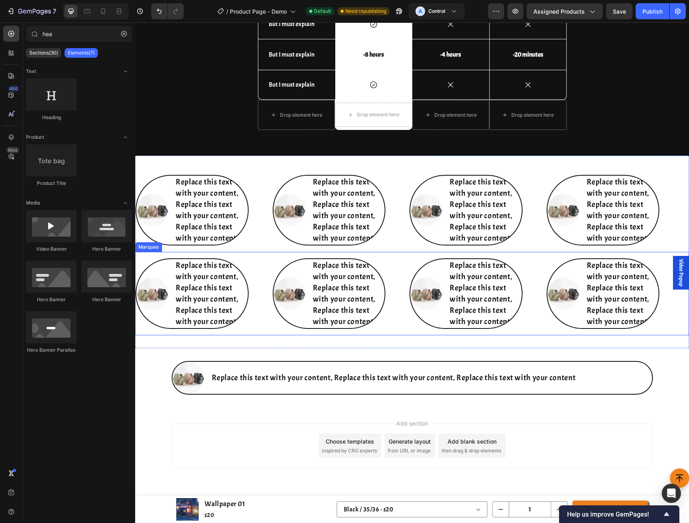
click at [255, 280] on div "Image Replace this text with your content, Replace this text with your content,…" at bounding box center [204, 293] width 137 height 71
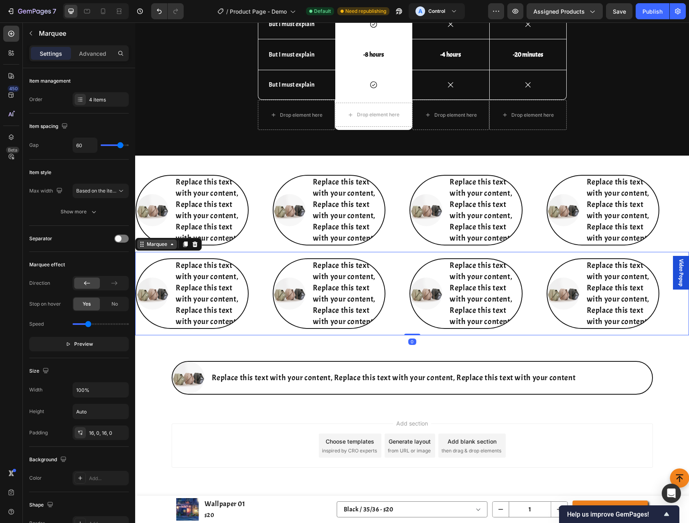
click at [151, 247] on div "Marquee" at bounding box center [157, 244] width 24 height 7
click at [150, 248] on div "Marquee" at bounding box center [157, 244] width 40 height 10
drag, startPoint x: 649, startPoint y: 15, endPoint x: 618, endPoint y: 20, distance: 30.8
click at [649, 16] on button "Publish" at bounding box center [653, 11] width 34 height 16
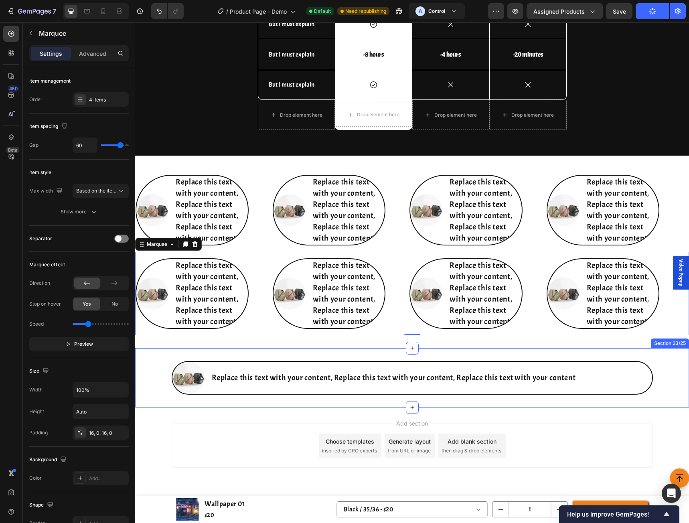
drag, startPoint x: 189, startPoint y: 355, endPoint x: 391, endPoint y: 375, distance: 203.5
click at [189, 355] on div "Image Replace this text with your content, Replace this text with your content,…" at bounding box center [412, 377] width 554 height 59
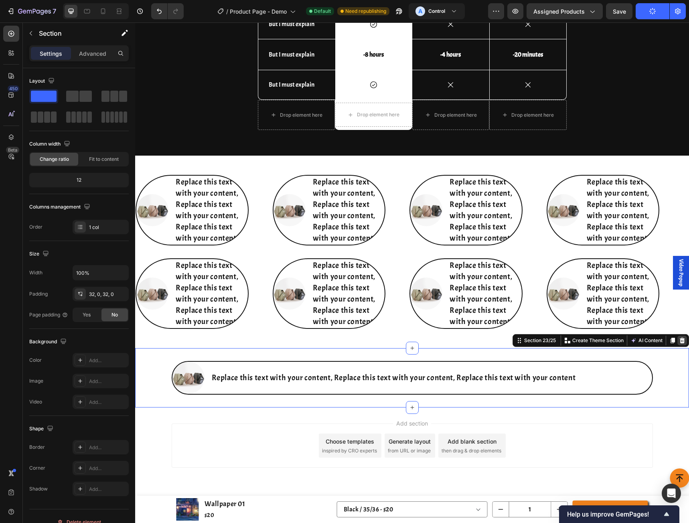
click at [679, 339] on icon at bounding box center [682, 340] width 6 height 6
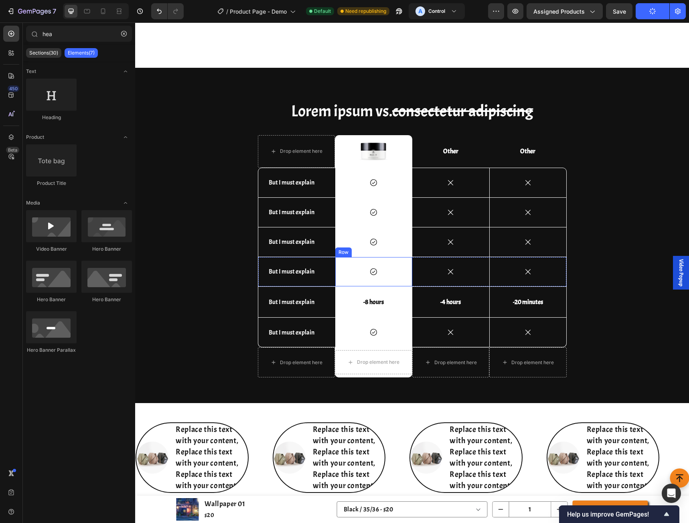
scroll to position [3328, 0]
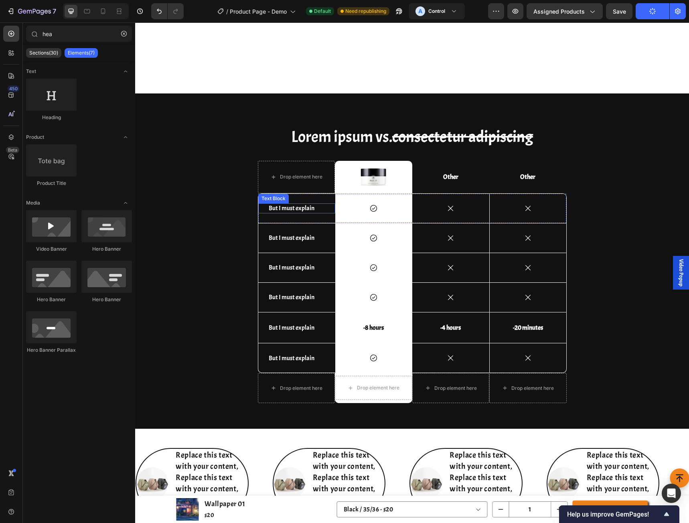
click at [274, 207] on p "But I must explain" at bounding box center [297, 208] width 56 height 8
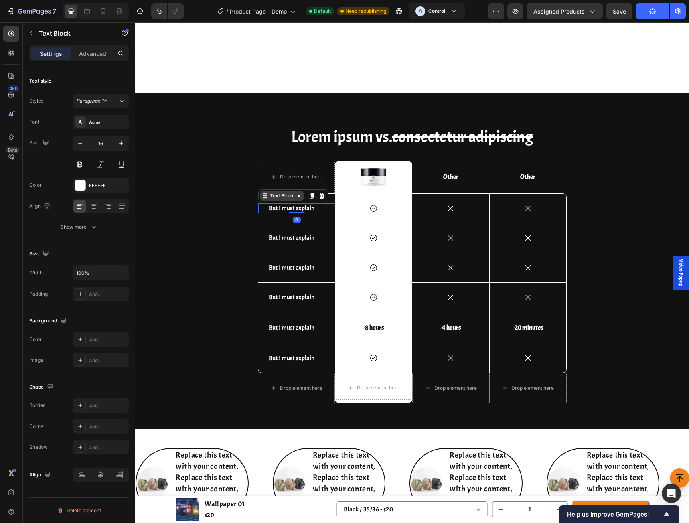
click at [274, 197] on div "Text Block" at bounding box center [281, 195] width 27 height 7
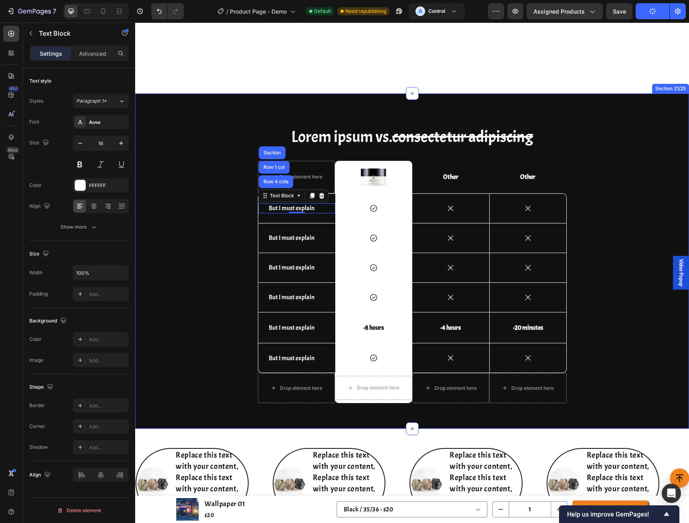
click at [208, 270] on div "Lorem ipsum vs. consectetur adipiscing Heading Drop element here Image Row Othe…" at bounding box center [412, 268] width 542 height 284
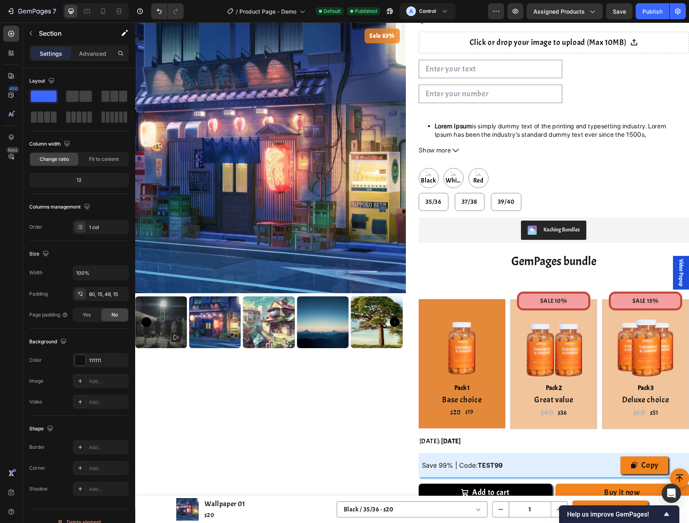
scroll to position [535, 0]
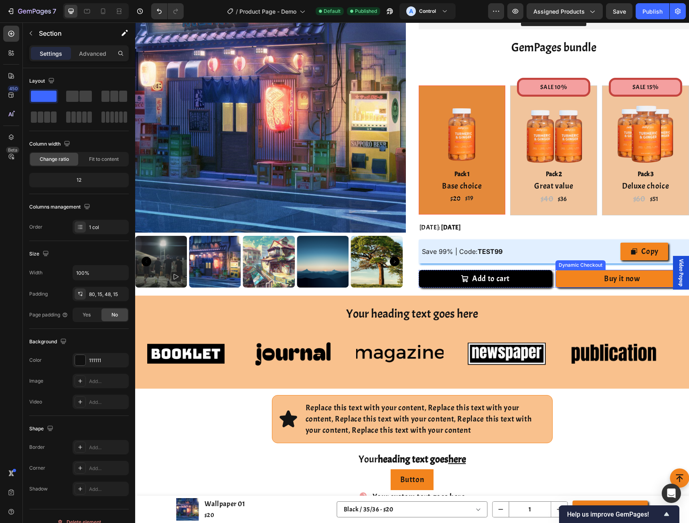
click at [560, 266] on div "Dynamic Checkout" at bounding box center [580, 265] width 47 height 7
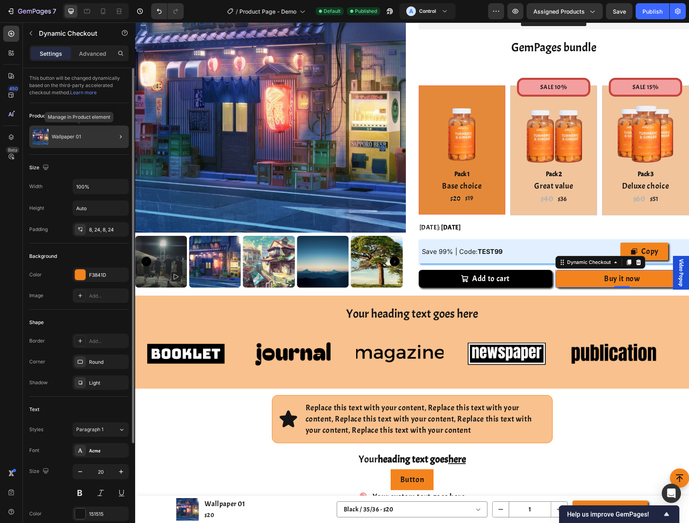
click at [60, 142] on div "Wallpaper 01" at bounding box center [78, 137] width 99 height 22
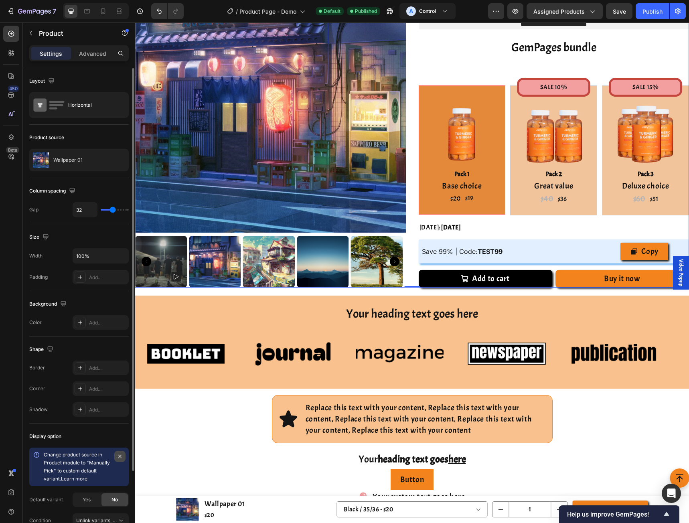
click at [120, 458] on icon "button" at bounding box center [120, 456] width 6 height 6
